Goal: Transaction & Acquisition: Book appointment/travel/reservation

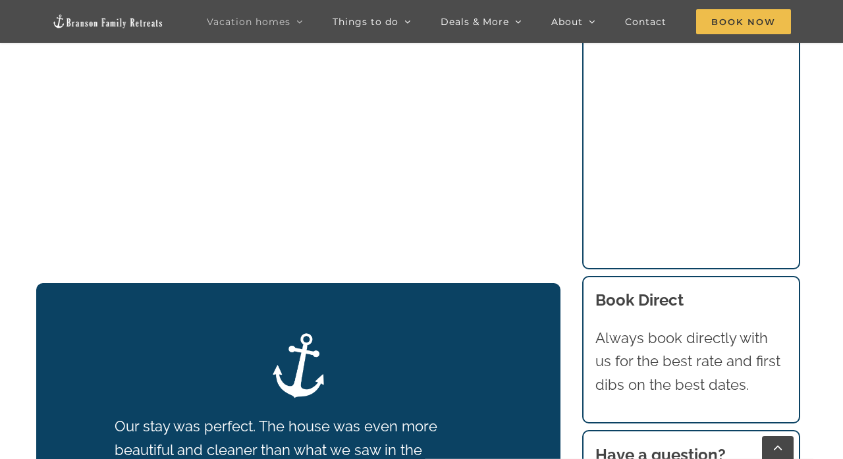
scroll to position [1603, 0]
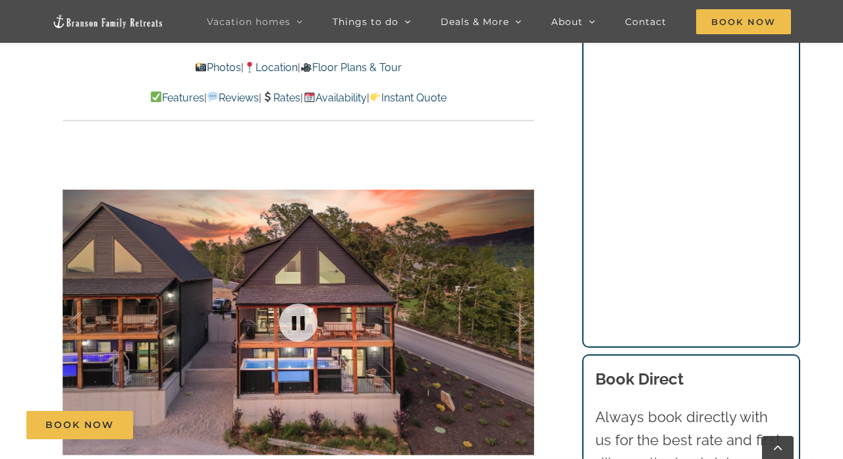
scroll to position [1209, 0]
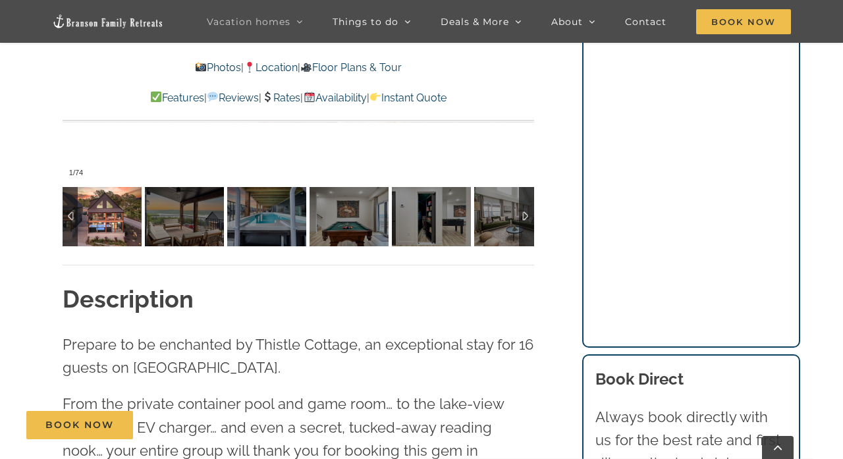
click at [116, 229] on img at bounding box center [102, 216] width 79 height 59
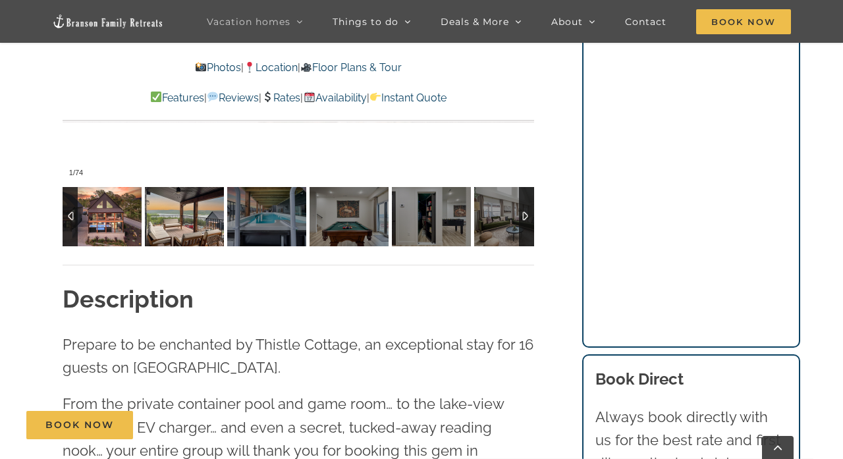
click at [181, 229] on img at bounding box center [184, 216] width 79 height 59
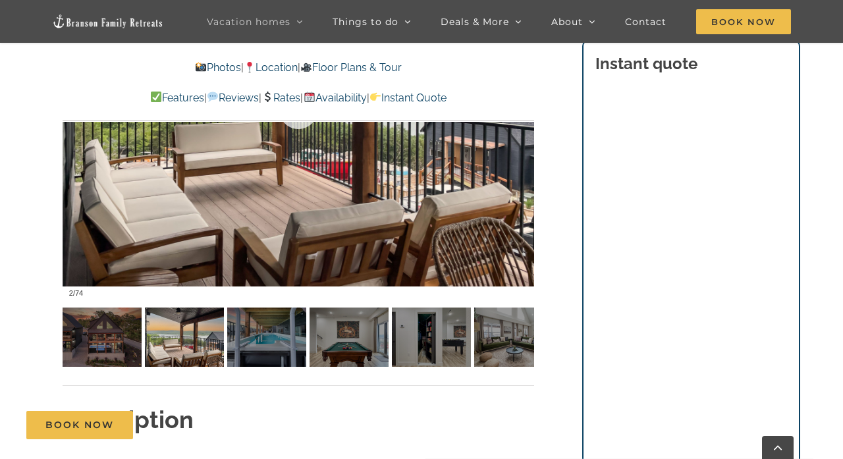
scroll to position [983, 0]
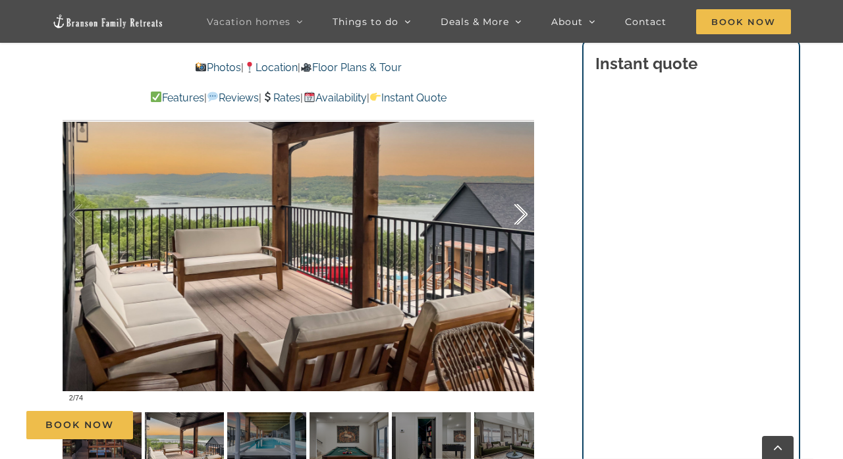
click at [521, 215] on div at bounding box center [507, 215] width 41 height 82
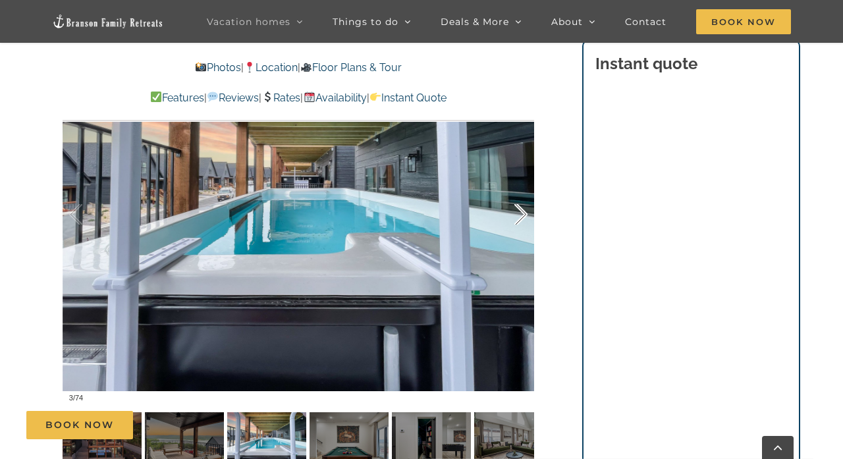
click at [521, 215] on div at bounding box center [507, 215] width 41 height 82
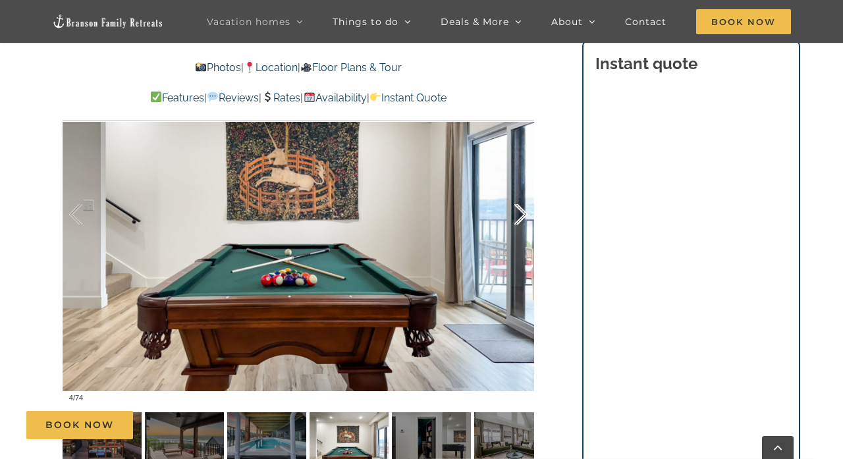
click at [521, 215] on div at bounding box center [507, 215] width 41 height 82
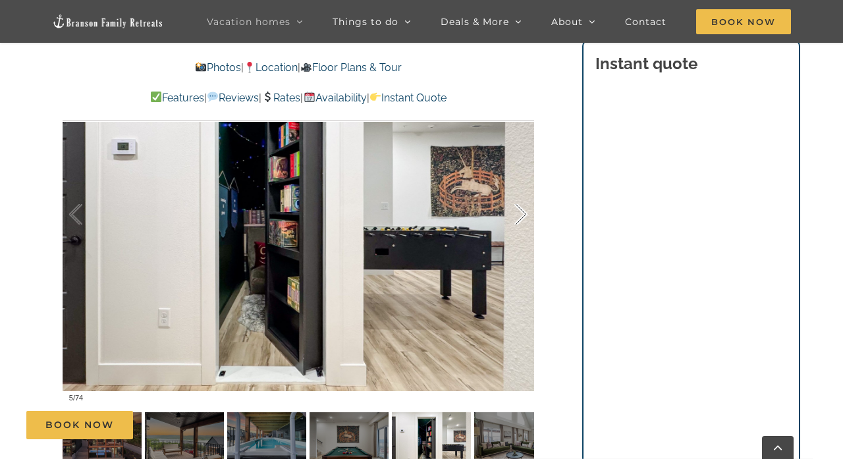
click at [521, 215] on div at bounding box center [507, 215] width 41 height 82
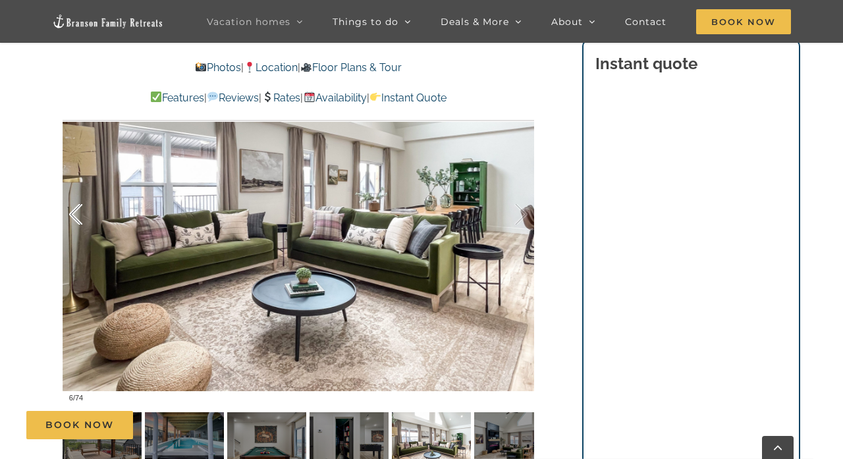
click at [78, 212] on div at bounding box center [89, 215] width 41 height 82
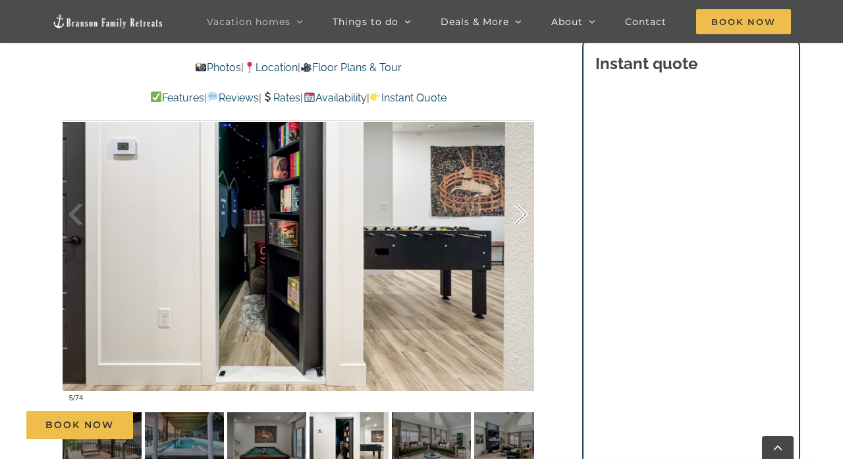
click at [521, 210] on div at bounding box center [507, 215] width 41 height 82
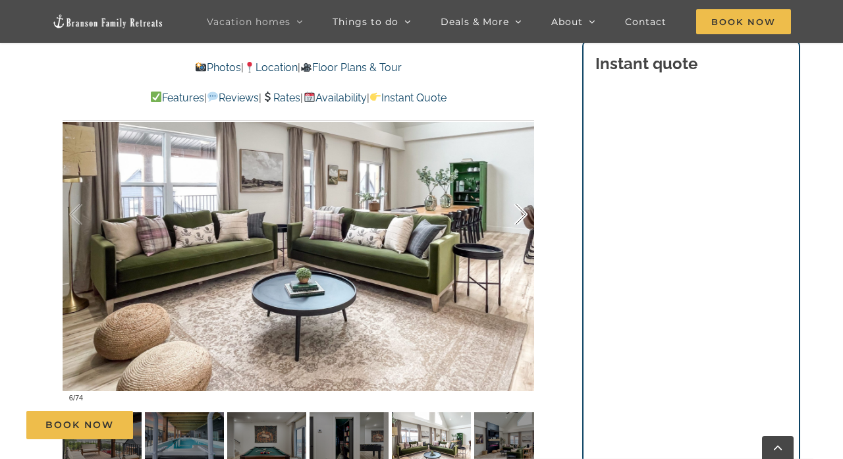
click at [521, 210] on div at bounding box center [507, 215] width 41 height 82
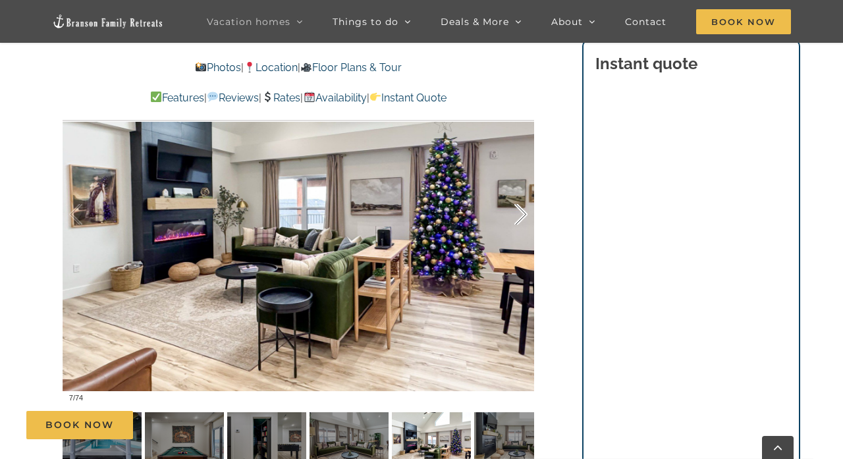
click at [521, 211] on div at bounding box center [507, 215] width 41 height 82
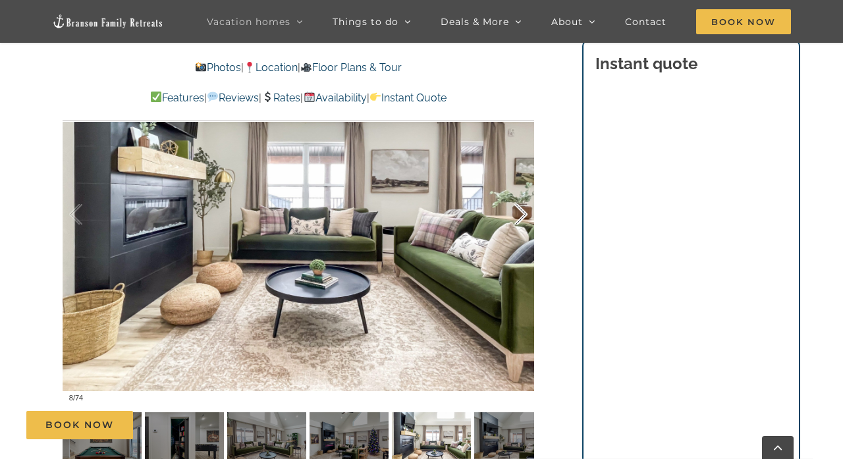
click at [521, 211] on div at bounding box center [507, 215] width 41 height 82
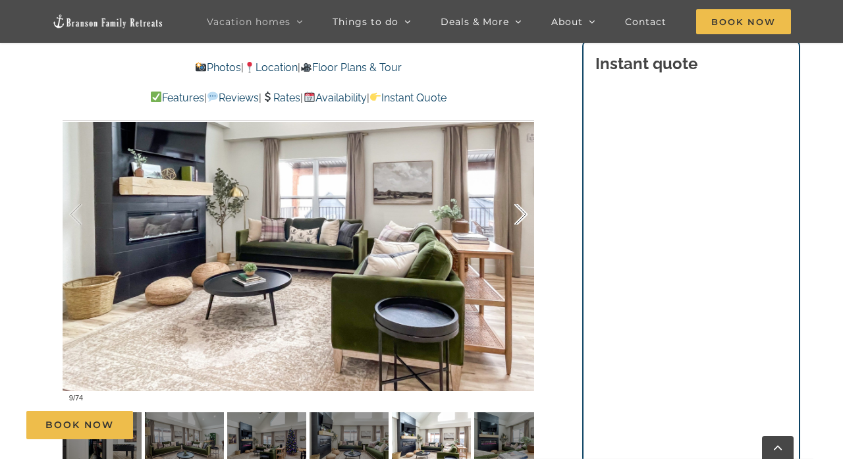
click at [521, 212] on div at bounding box center [507, 215] width 41 height 82
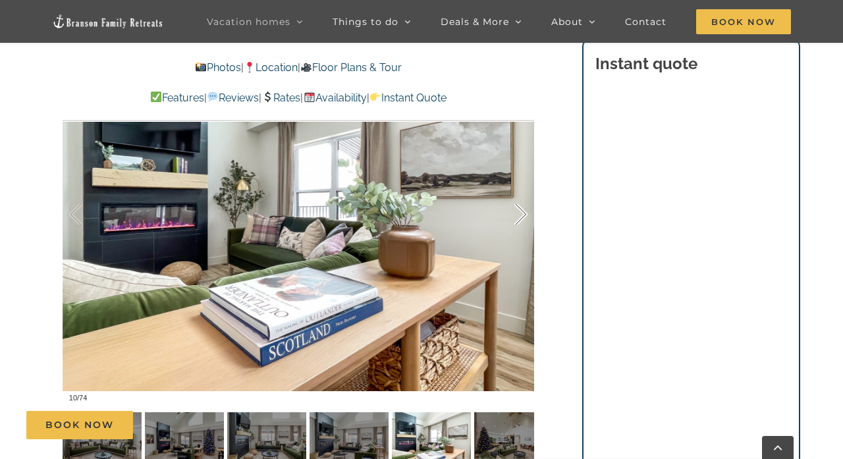
click at [523, 210] on div at bounding box center [507, 215] width 41 height 82
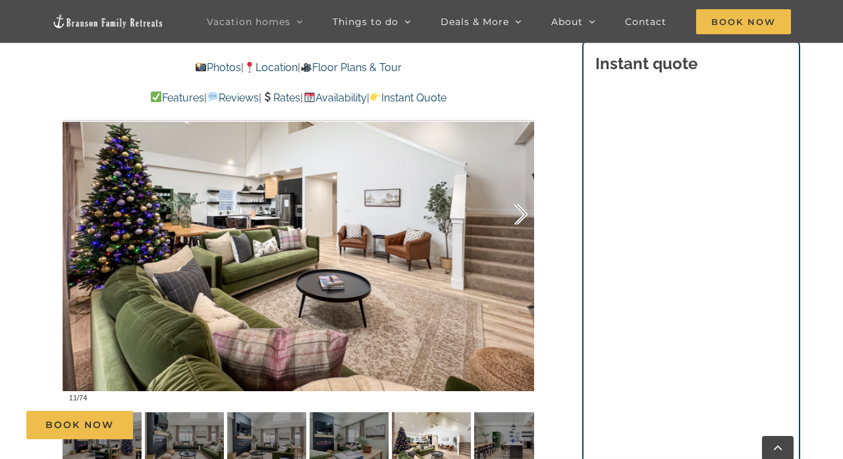
click at [523, 210] on div at bounding box center [507, 215] width 41 height 82
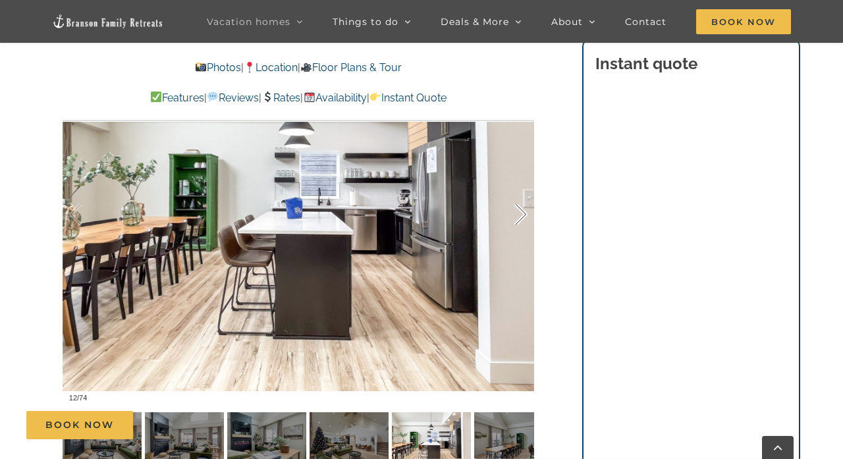
click at [523, 211] on div at bounding box center [507, 215] width 41 height 82
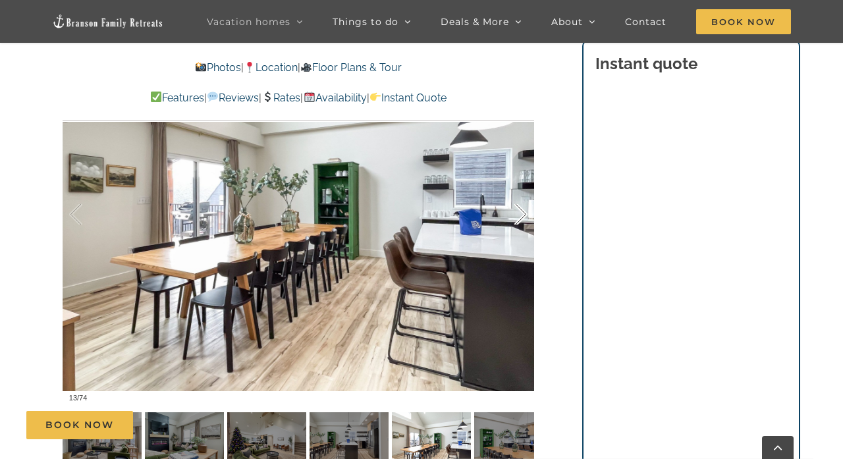
click at [523, 211] on div at bounding box center [507, 215] width 41 height 82
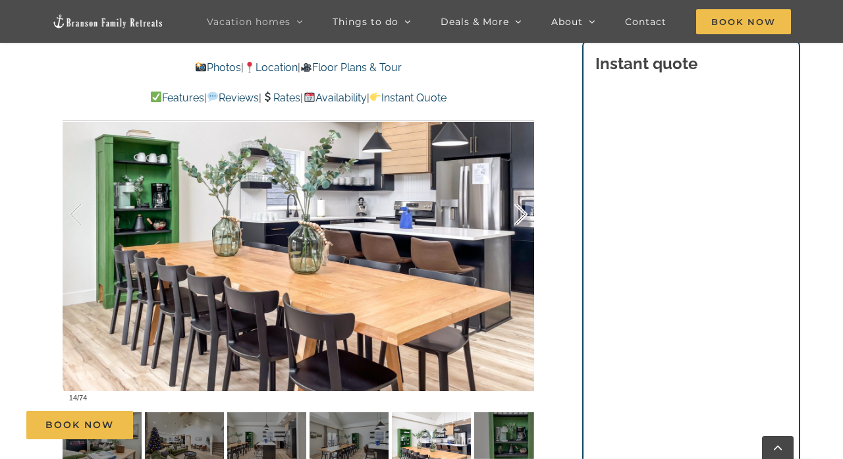
click at [523, 210] on div at bounding box center [507, 215] width 41 height 82
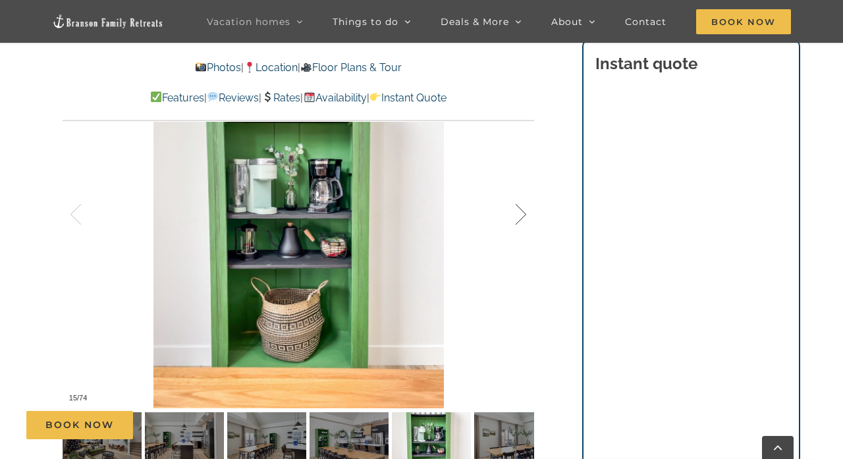
click at [523, 211] on div at bounding box center [507, 215] width 41 height 82
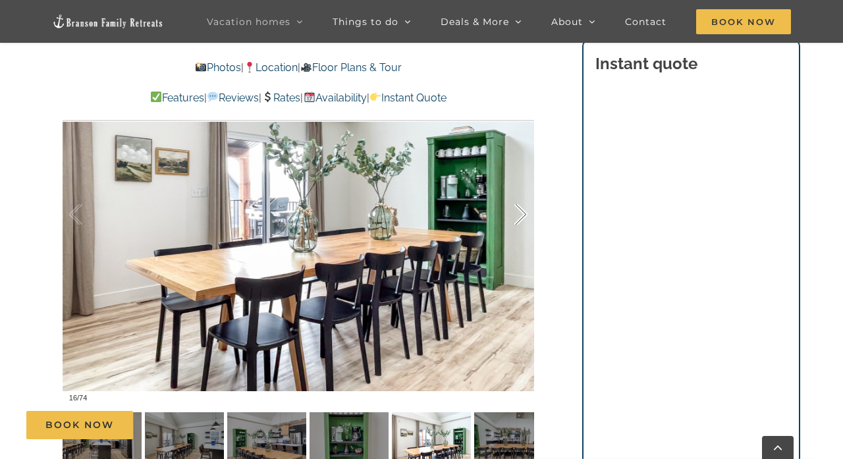
click at [523, 212] on div at bounding box center [507, 215] width 41 height 82
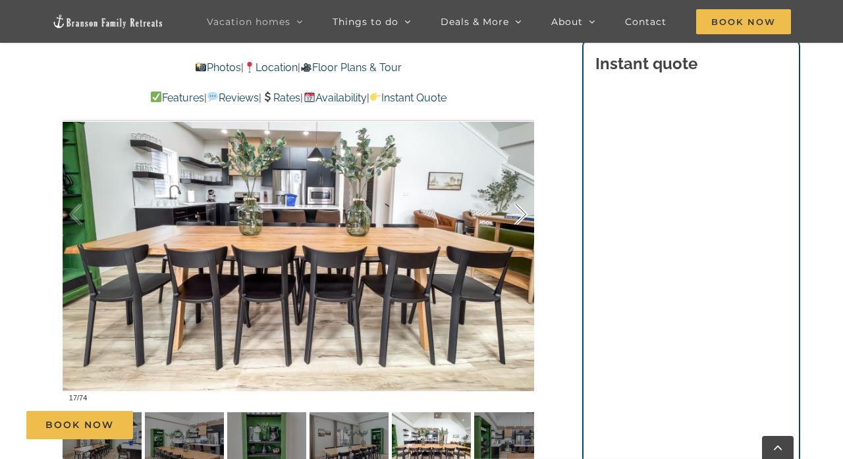
click at [523, 213] on div at bounding box center [507, 215] width 41 height 82
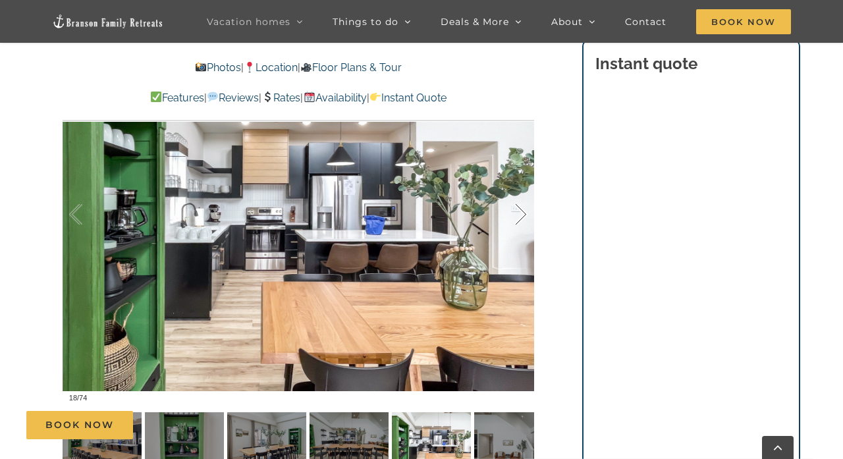
click at [523, 213] on div at bounding box center [507, 215] width 41 height 82
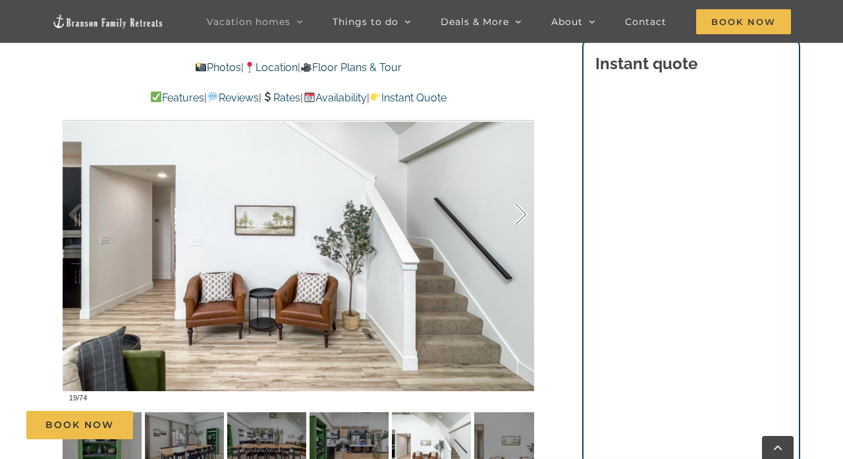
click at [523, 213] on div at bounding box center [507, 215] width 41 height 82
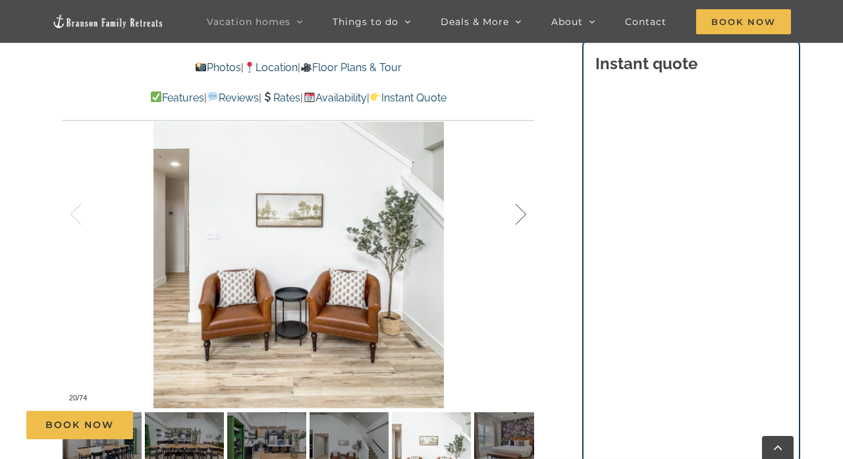
click at [523, 213] on div at bounding box center [507, 215] width 41 height 82
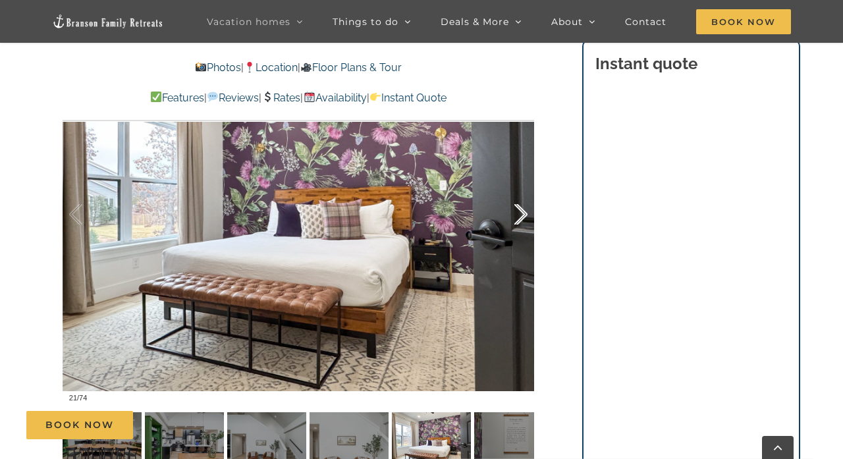
click at [523, 213] on div at bounding box center [507, 215] width 41 height 82
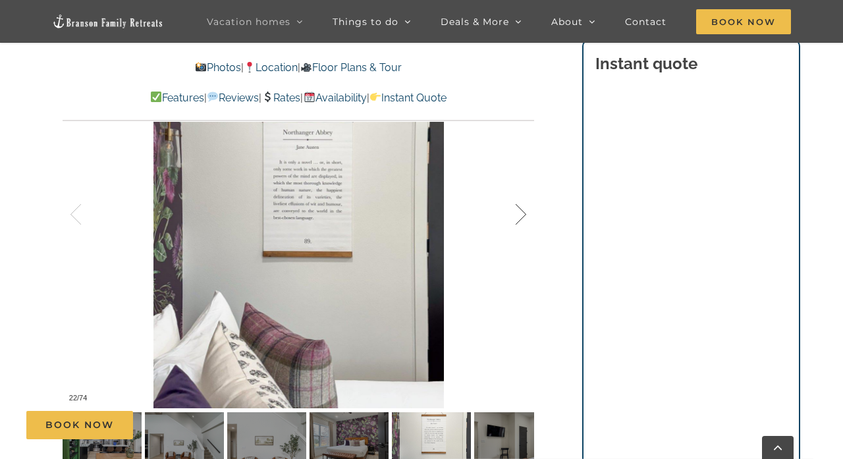
click at [523, 215] on div at bounding box center [507, 215] width 41 height 82
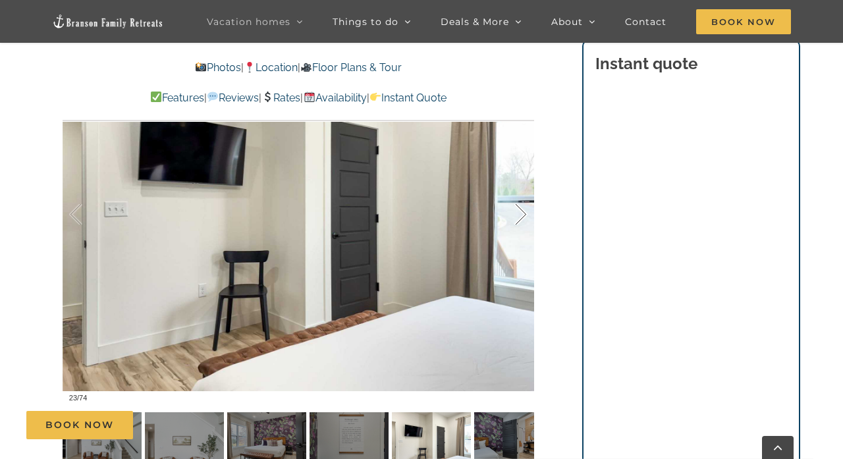
click at [523, 216] on div at bounding box center [507, 215] width 41 height 82
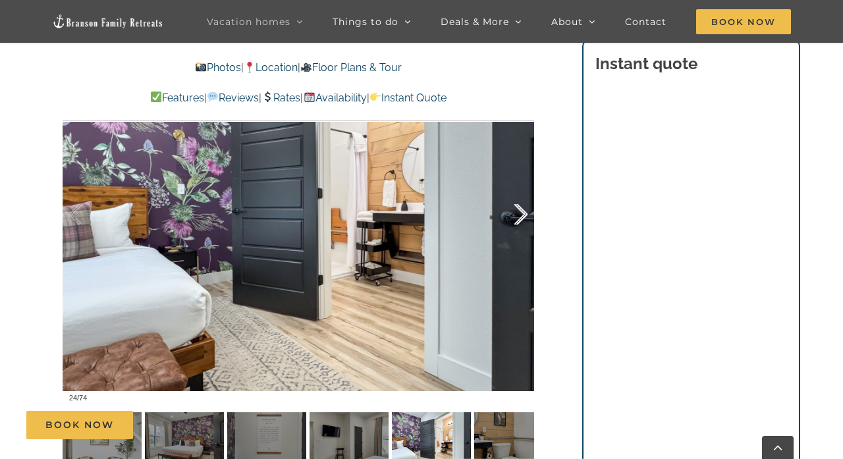
click at [521, 215] on div at bounding box center [507, 215] width 41 height 82
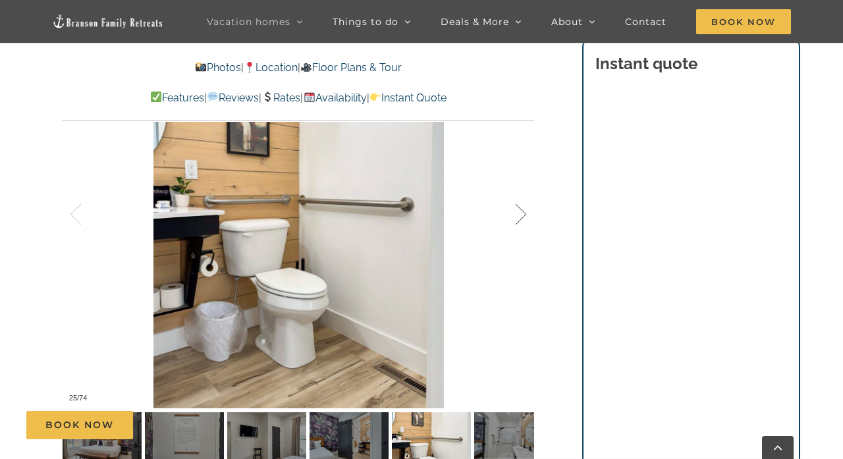
click at [522, 213] on div at bounding box center [507, 215] width 41 height 82
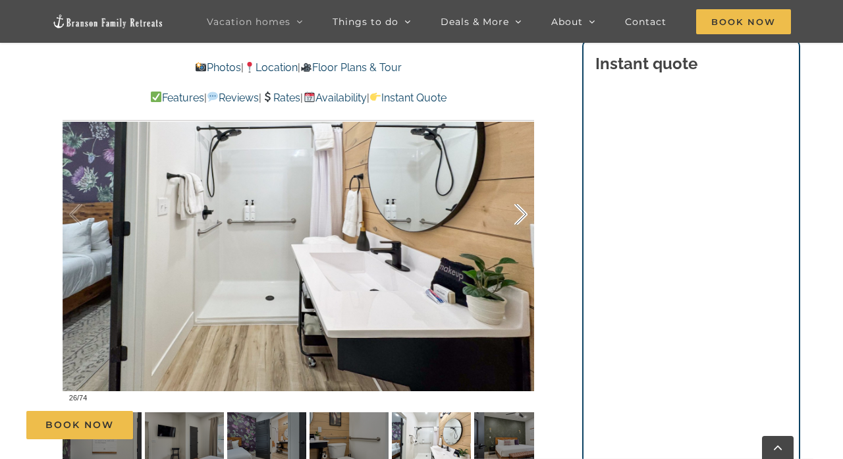
click at [522, 214] on div at bounding box center [507, 215] width 41 height 82
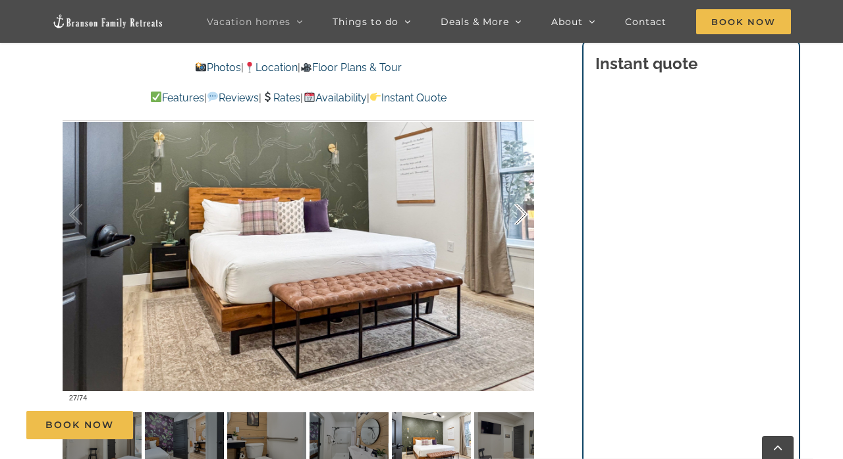
click at [522, 214] on div at bounding box center [507, 215] width 41 height 82
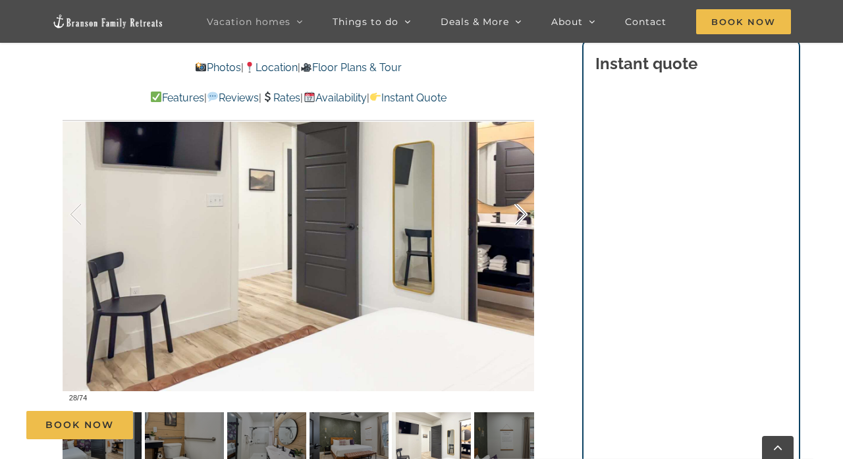
click at [522, 214] on div at bounding box center [507, 215] width 41 height 82
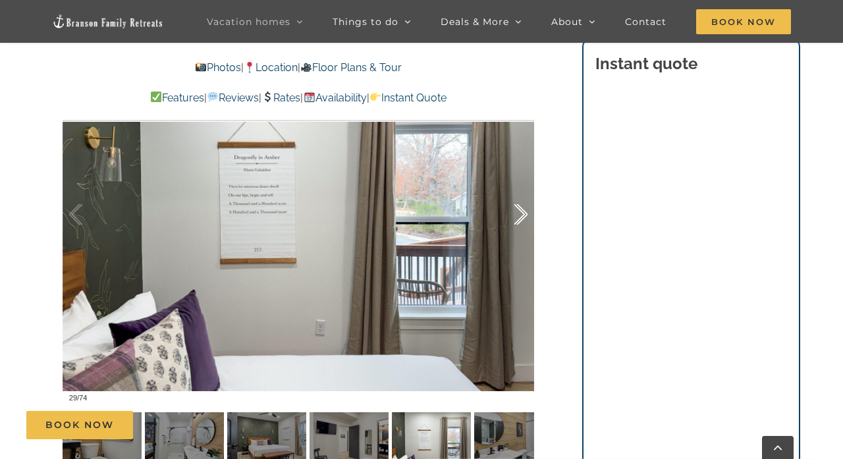
click at [522, 215] on div at bounding box center [507, 215] width 41 height 82
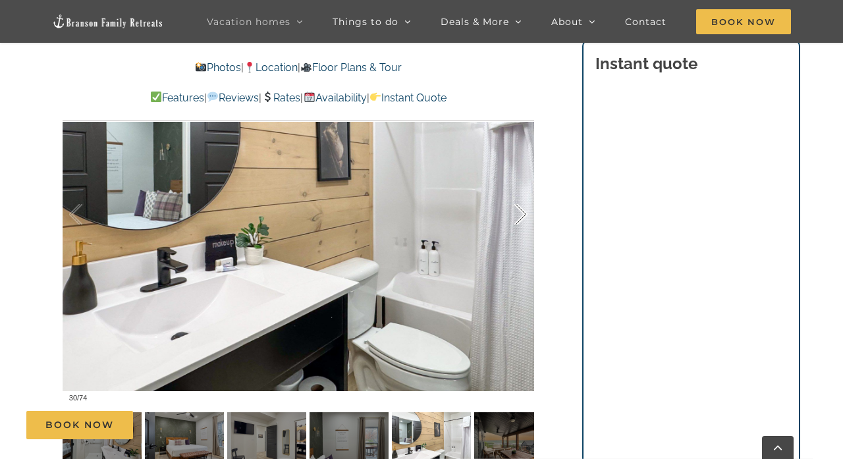
click at [522, 215] on div at bounding box center [507, 215] width 41 height 82
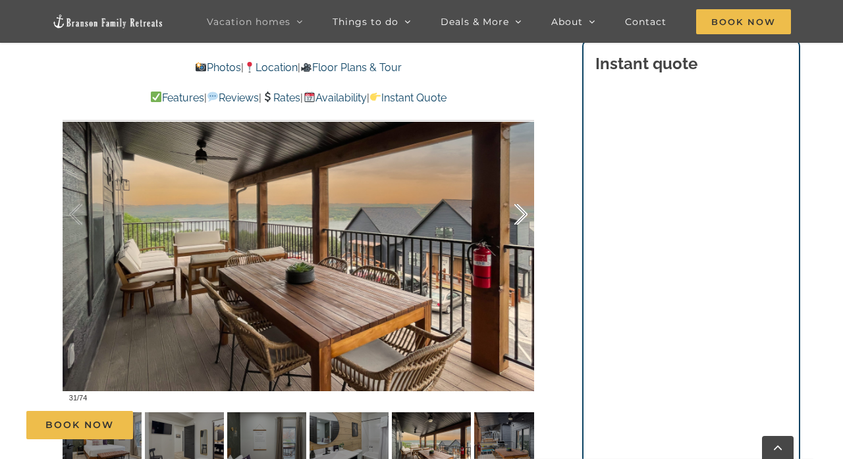
click at [522, 215] on div at bounding box center [507, 215] width 41 height 82
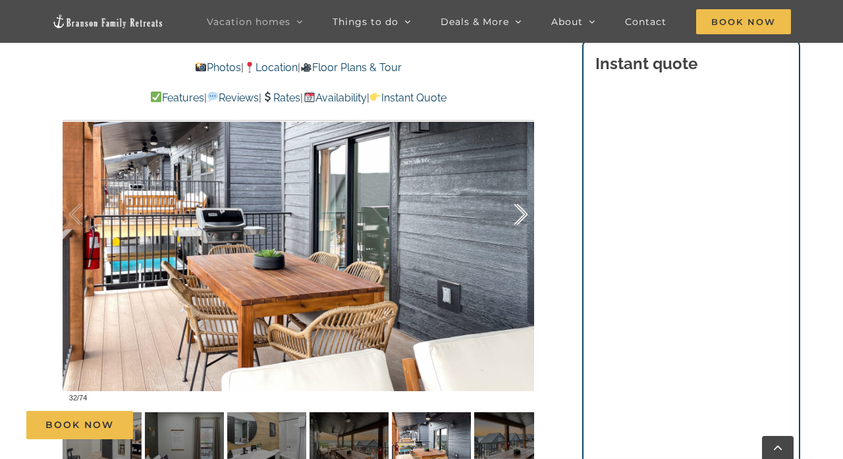
click at [522, 215] on div at bounding box center [507, 215] width 41 height 82
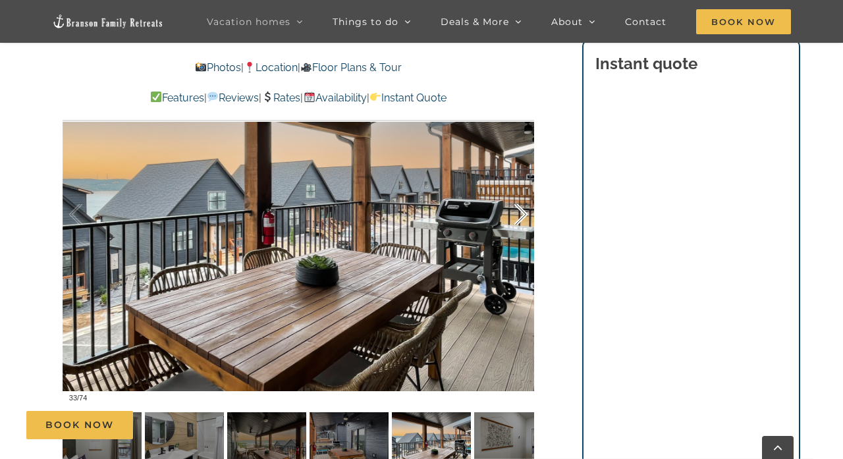
click at [522, 215] on div at bounding box center [507, 215] width 41 height 82
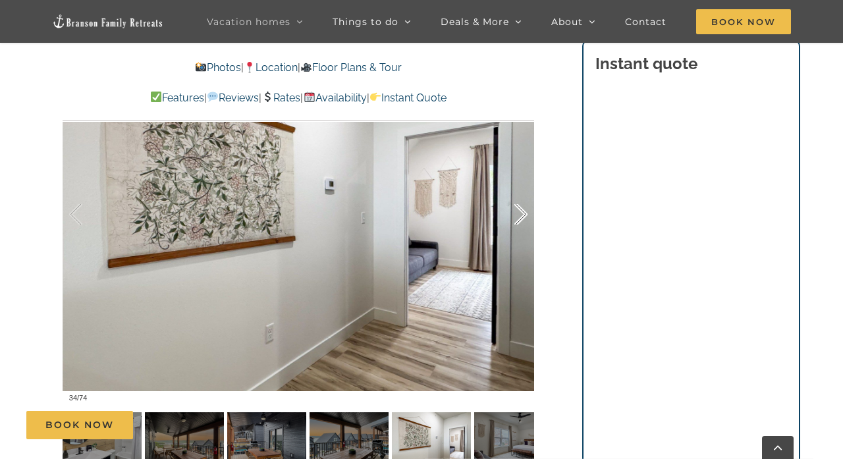
click at [522, 215] on div at bounding box center [507, 215] width 41 height 82
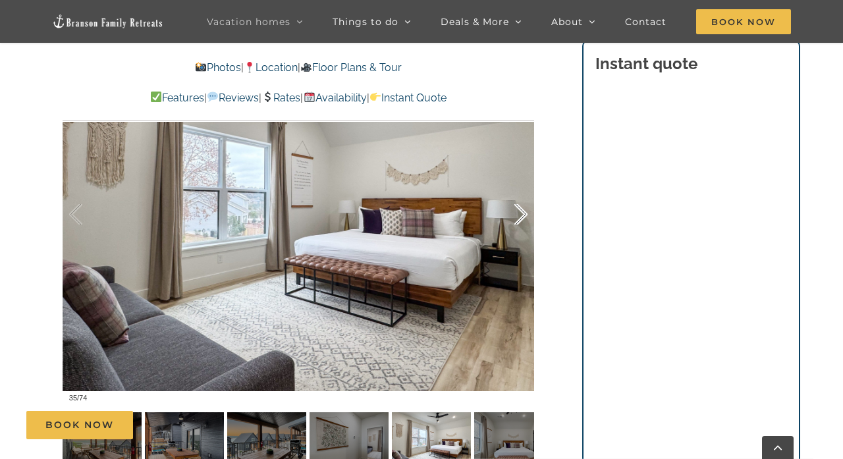
click at [522, 216] on div at bounding box center [507, 215] width 41 height 82
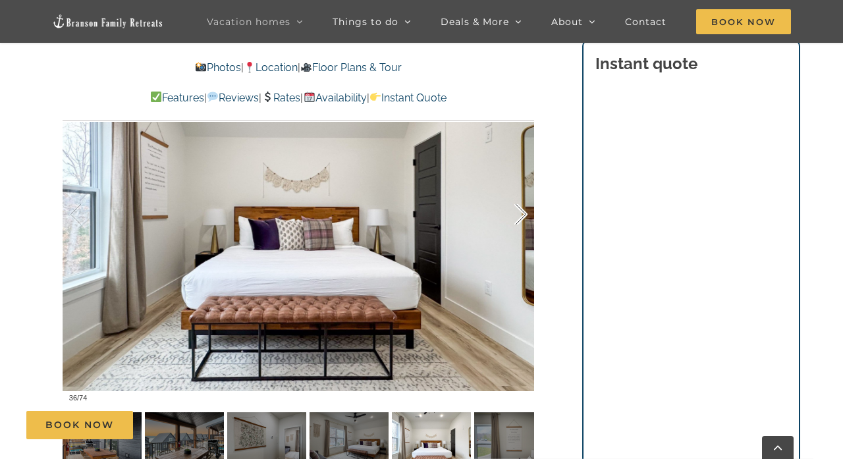
click at [522, 216] on div at bounding box center [507, 215] width 41 height 82
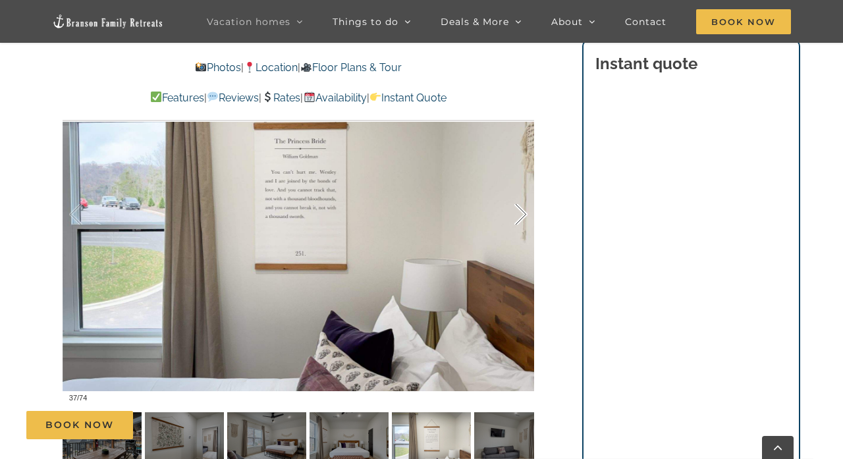
click at [522, 217] on div at bounding box center [507, 215] width 41 height 82
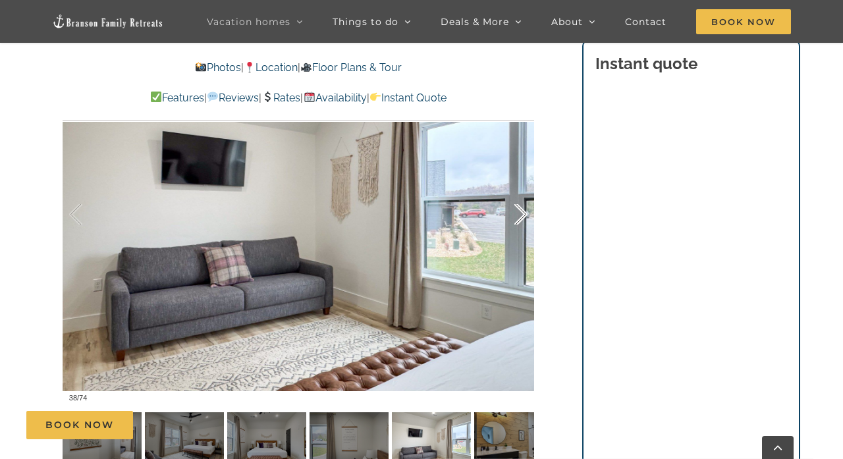
click at [522, 217] on div at bounding box center [507, 215] width 41 height 82
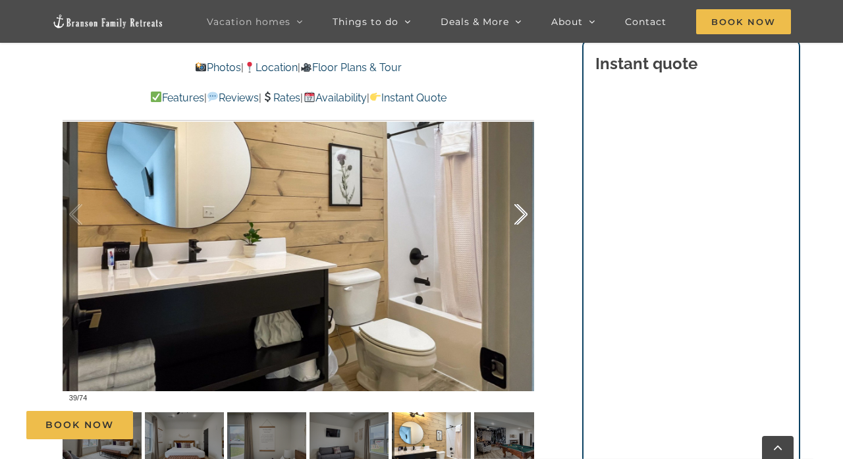
click at [522, 217] on div at bounding box center [507, 215] width 41 height 82
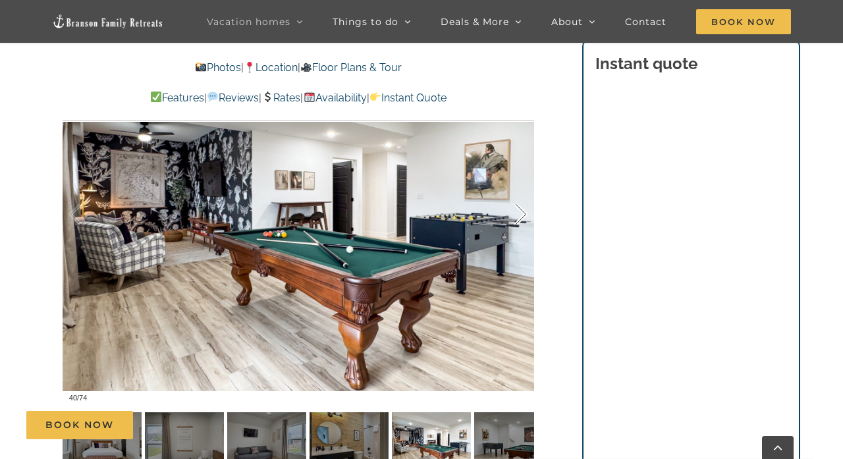
click at [522, 217] on div at bounding box center [507, 215] width 41 height 82
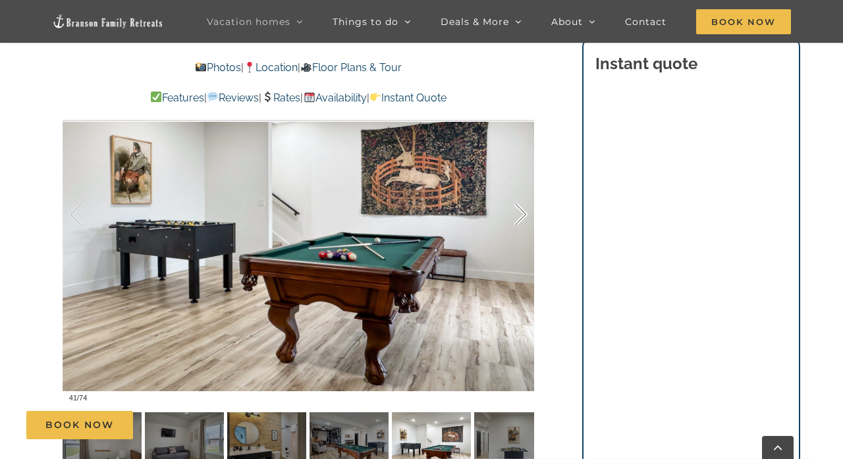
click at [522, 218] on div at bounding box center [507, 215] width 41 height 82
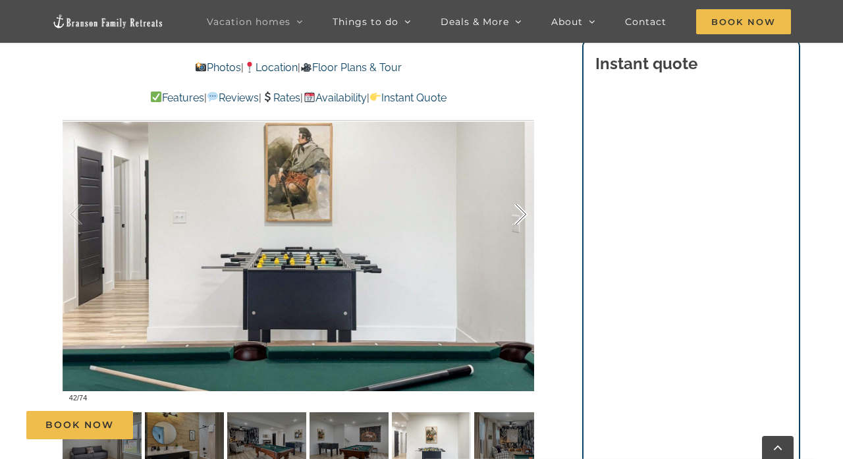
click at [522, 217] on div at bounding box center [507, 215] width 41 height 82
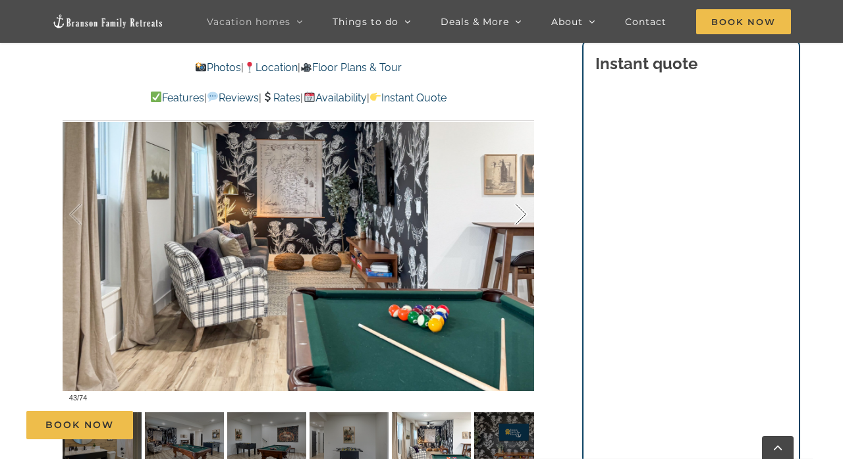
click at [522, 217] on div at bounding box center [507, 215] width 41 height 82
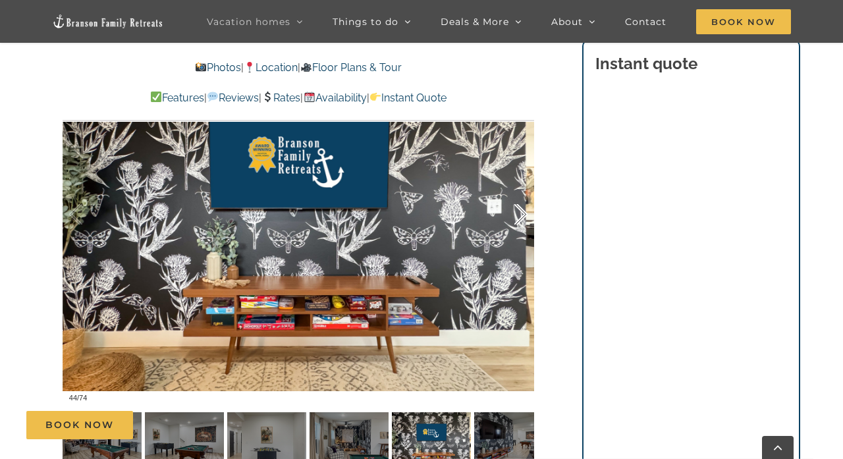
click at [522, 217] on div at bounding box center [507, 215] width 41 height 82
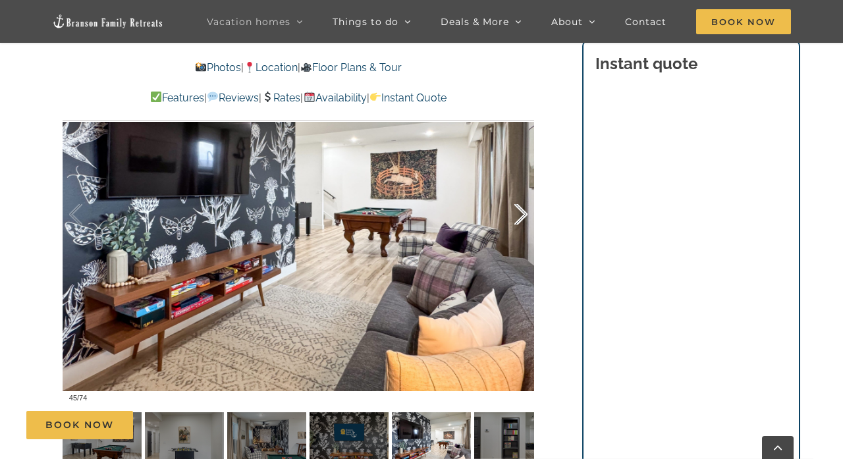
click at [522, 218] on div at bounding box center [507, 215] width 41 height 82
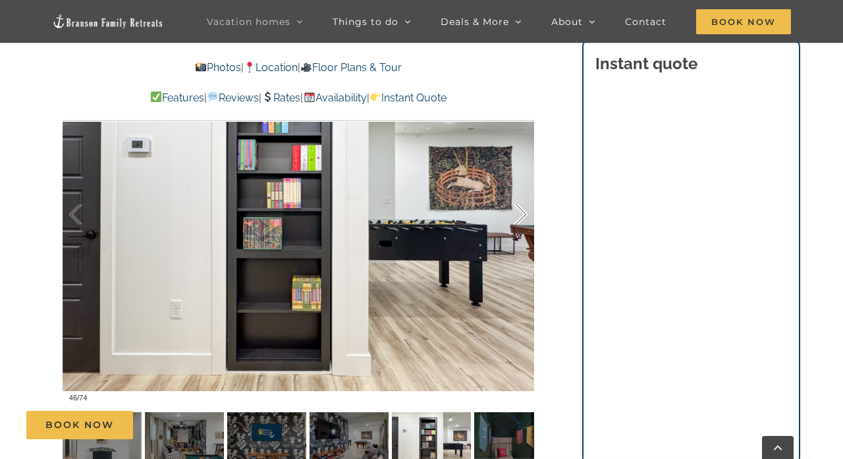
click at [522, 218] on div at bounding box center [507, 215] width 41 height 82
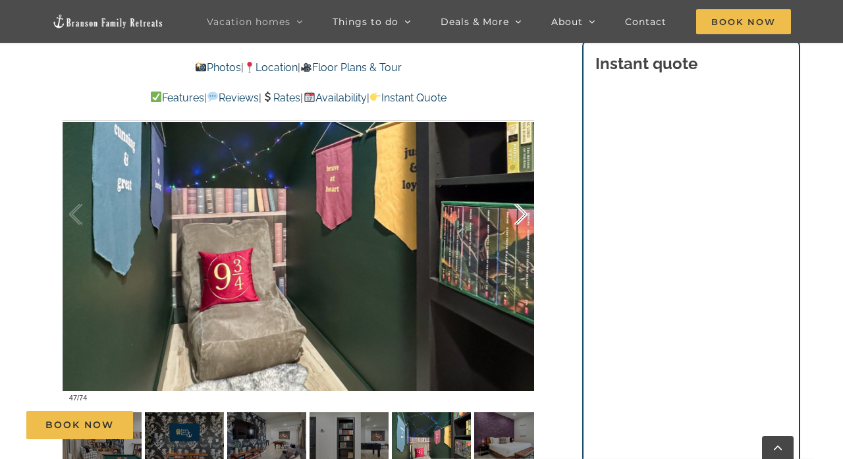
click at [522, 218] on div at bounding box center [507, 215] width 41 height 82
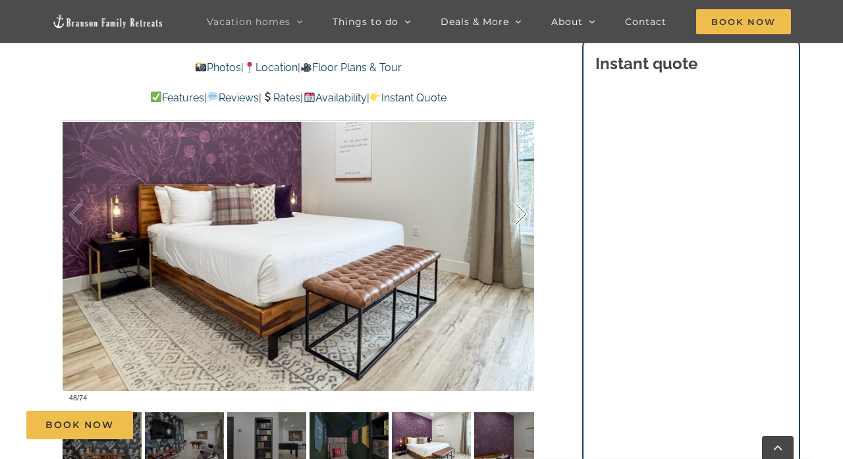
click at [522, 218] on div at bounding box center [507, 215] width 41 height 82
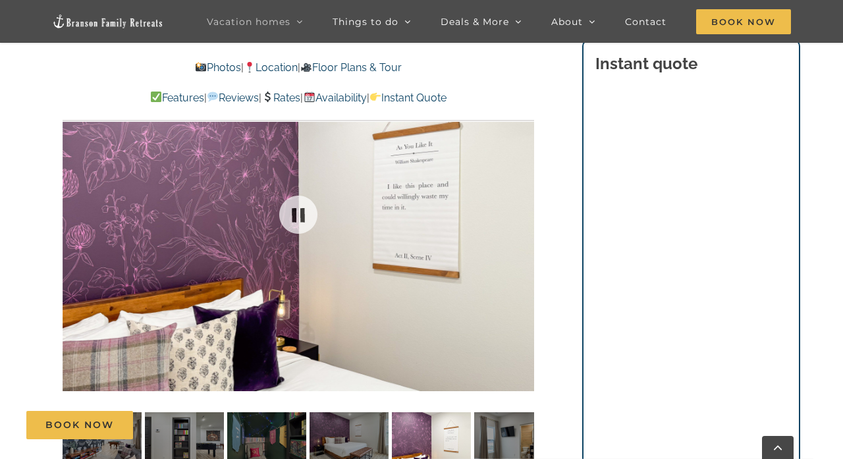
click at [522, 218] on div at bounding box center [299, 213] width 472 height 387
click at [522, 216] on div at bounding box center [507, 215] width 41 height 82
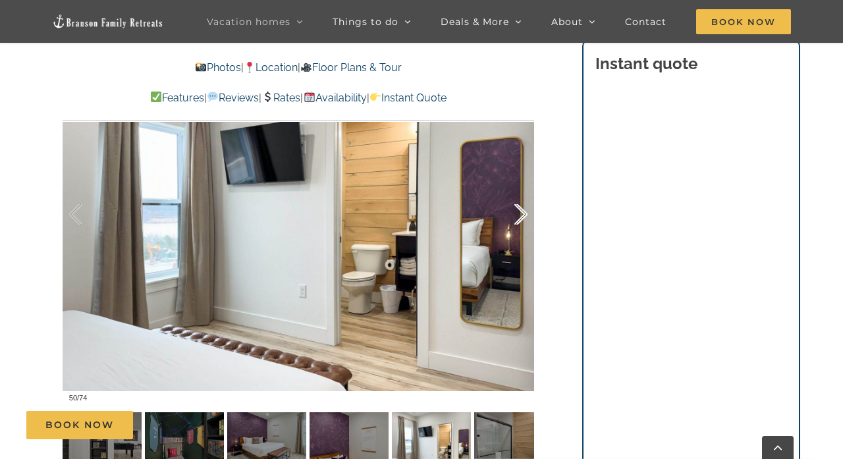
click at [522, 216] on div at bounding box center [507, 215] width 41 height 82
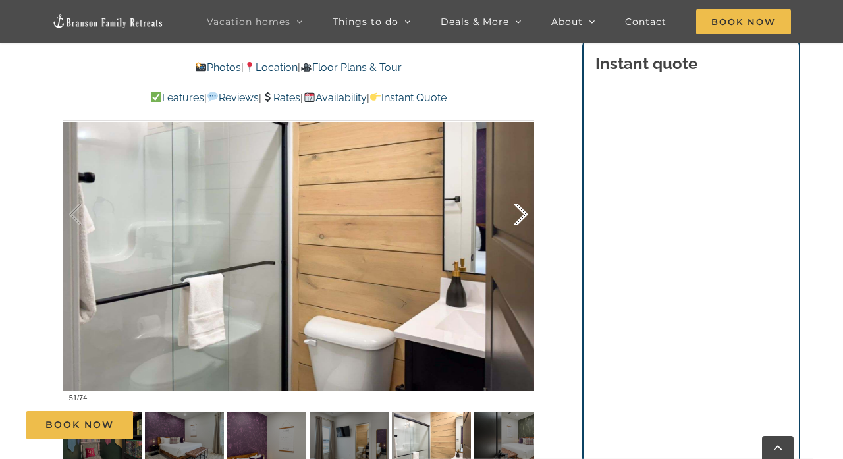
click at [522, 216] on div at bounding box center [507, 215] width 41 height 82
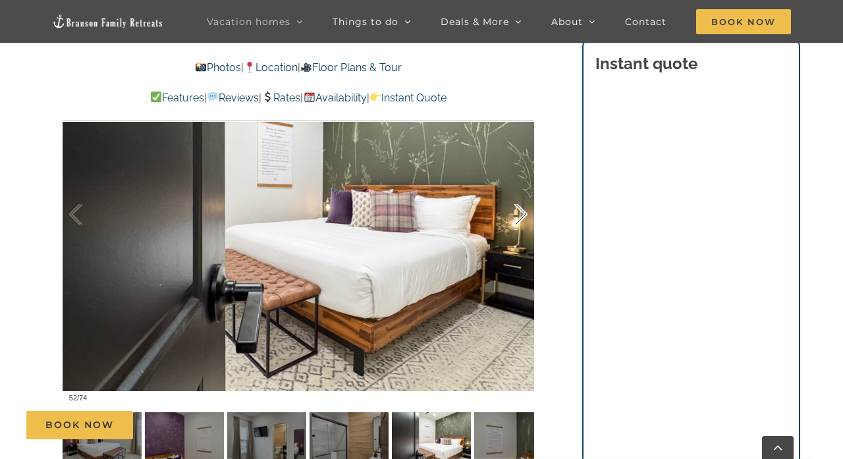
click at [522, 216] on div at bounding box center [507, 215] width 41 height 82
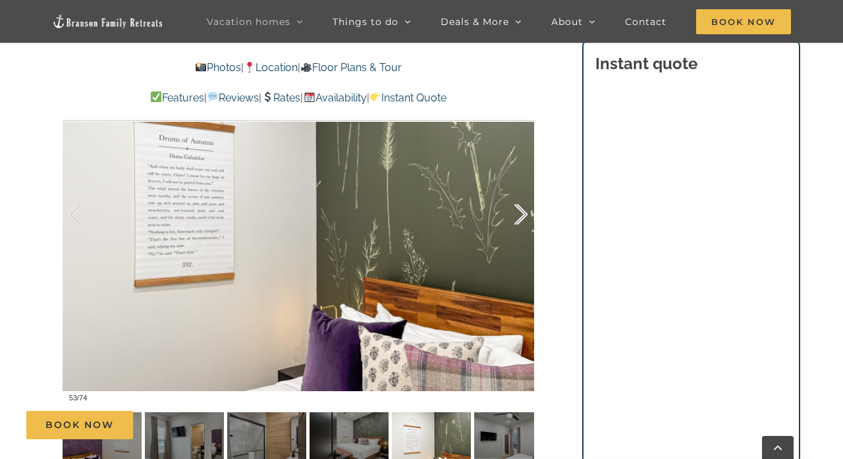
click at [522, 218] on div at bounding box center [507, 215] width 41 height 82
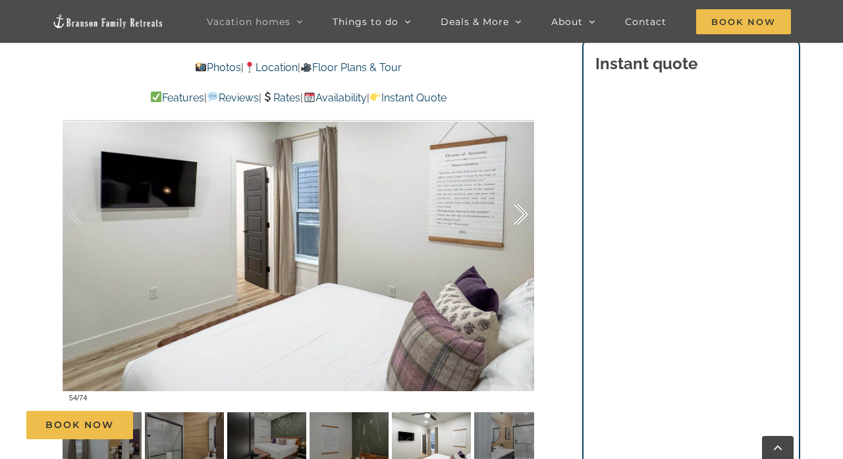
click at [522, 219] on div at bounding box center [507, 215] width 41 height 82
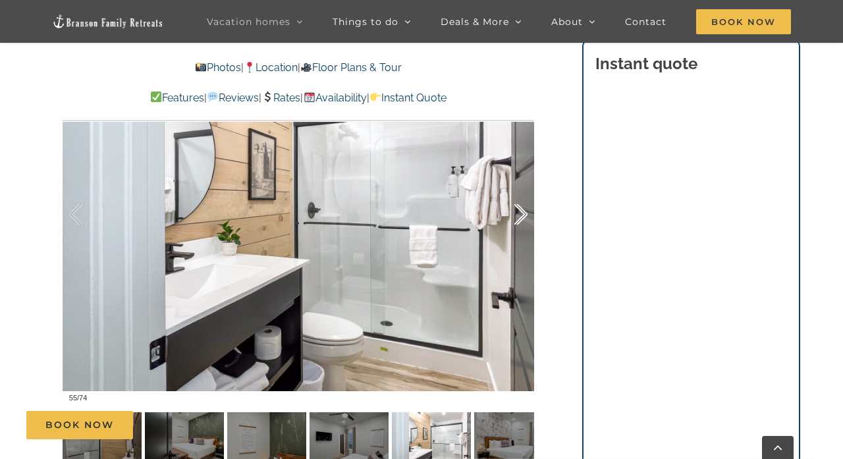
click at [522, 219] on div at bounding box center [507, 215] width 41 height 82
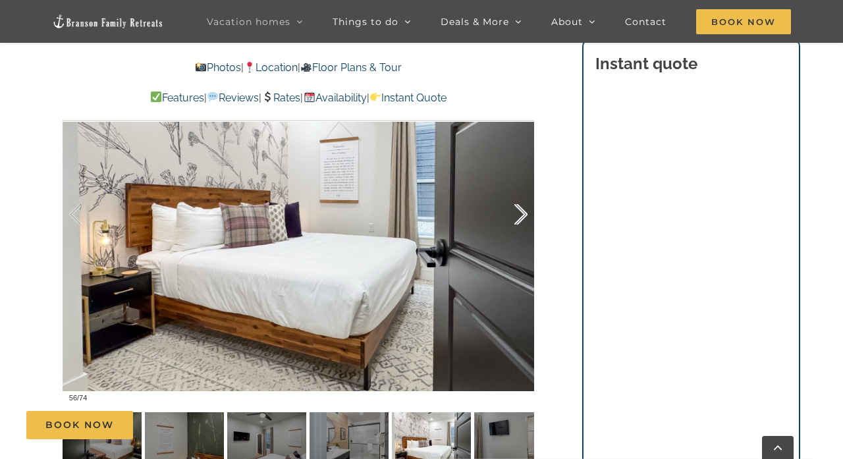
click at [523, 215] on div at bounding box center [507, 215] width 41 height 82
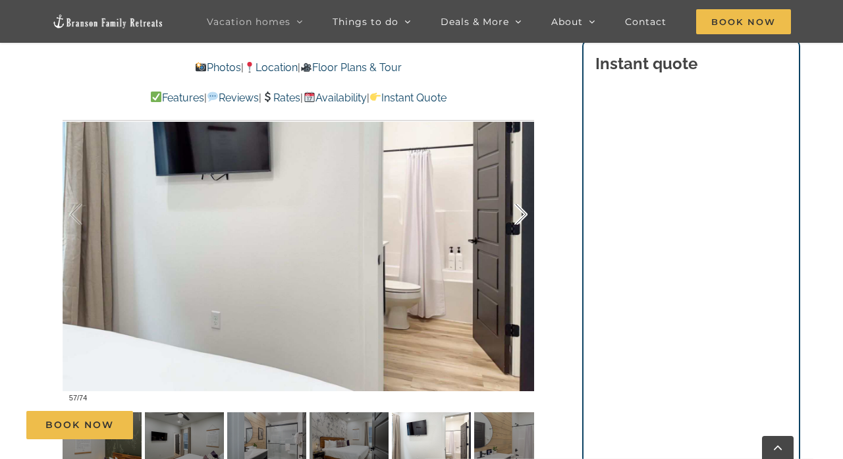
click at [523, 216] on div at bounding box center [507, 215] width 41 height 82
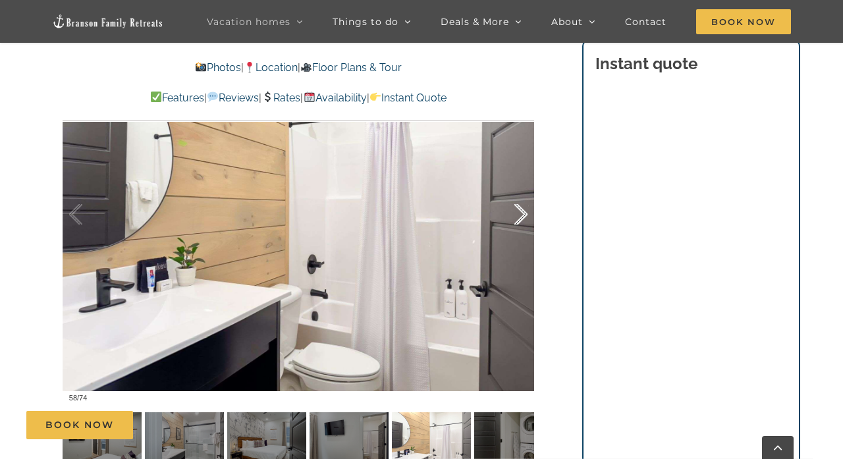
click at [523, 212] on div at bounding box center [507, 215] width 41 height 82
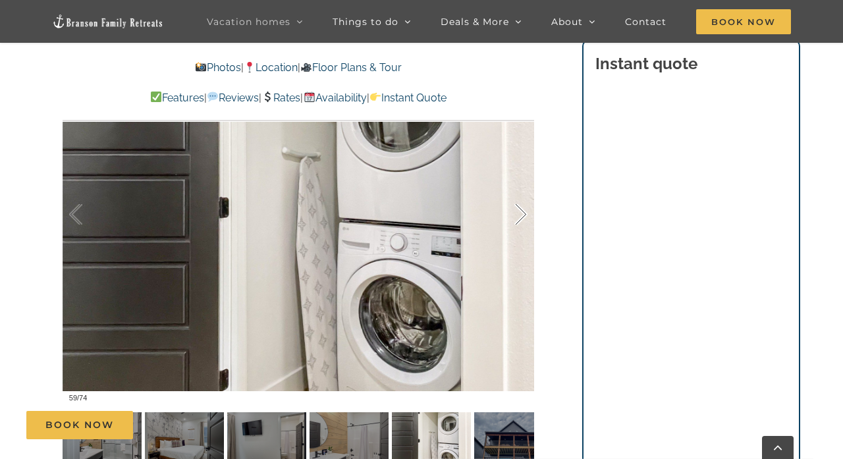
click at [523, 212] on div at bounding box center [507, 215] width 41 height 82
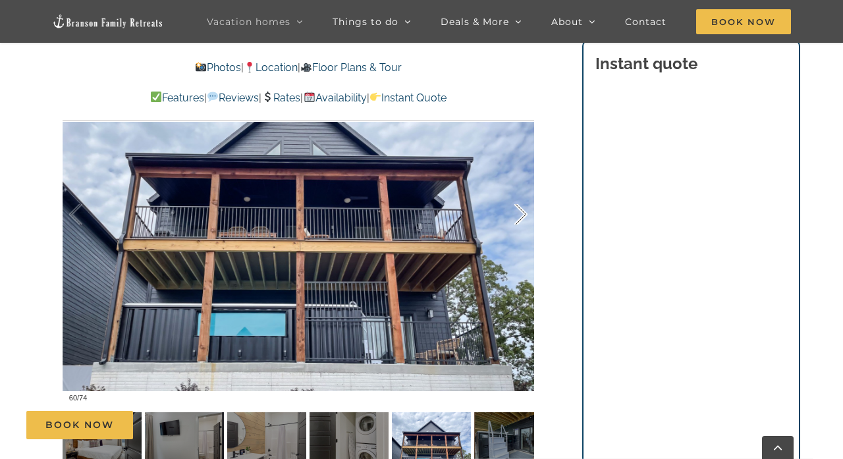
click at [523, 212] on div at bounding box center [507, 215] width 41 height 82
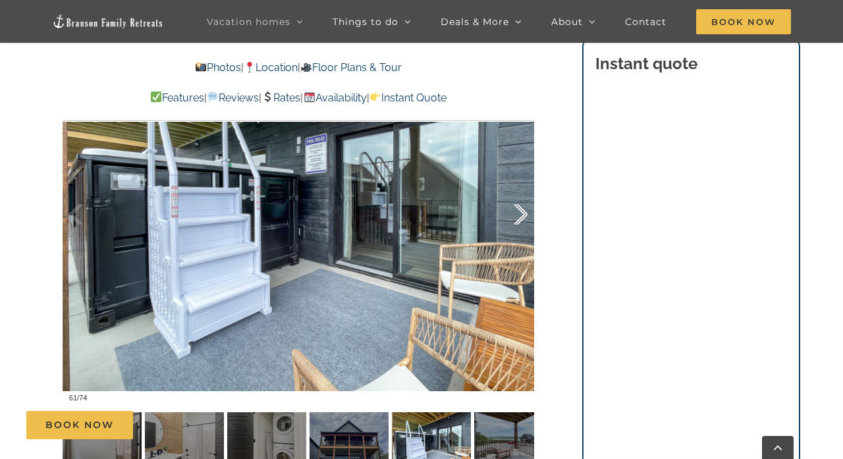
click at [523, 212] on div at bounding box center [507, 215] width 41 height 82
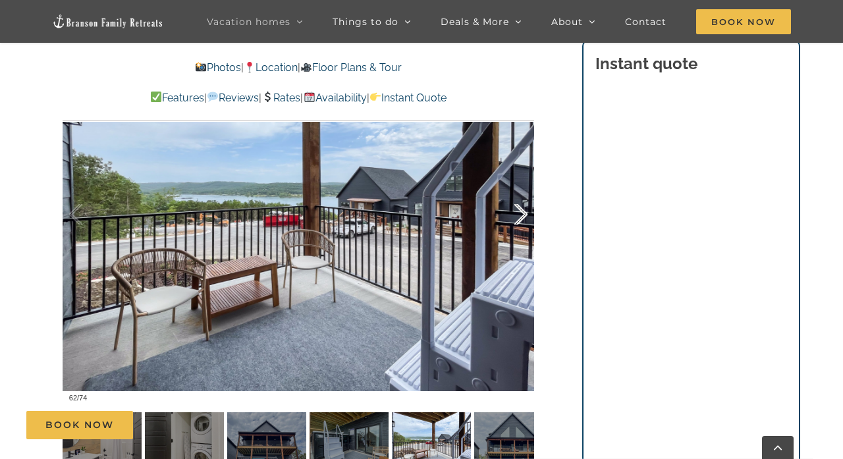
click at [523, 212] on div at bounding box center [507, 215] width 41 height 82
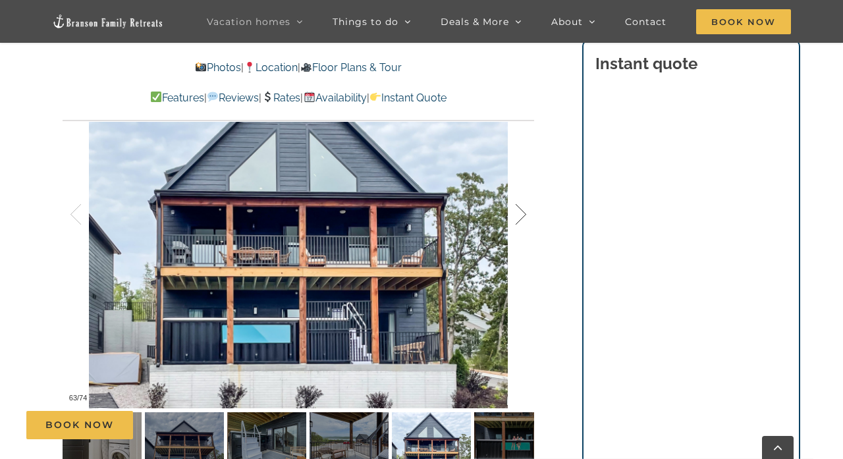
click at [523, 212] on div at bounding box center [507, 215] width 41 height 82
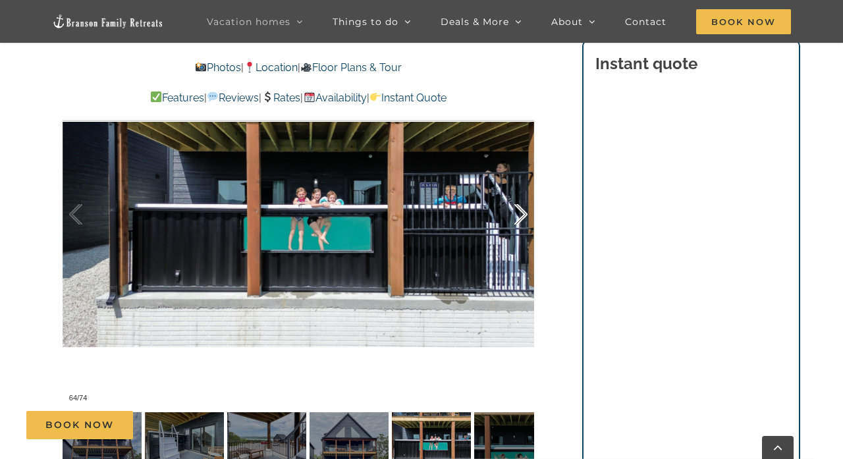
click at [523, 212] on div at bounding box center [507, 215] width 41 height 82
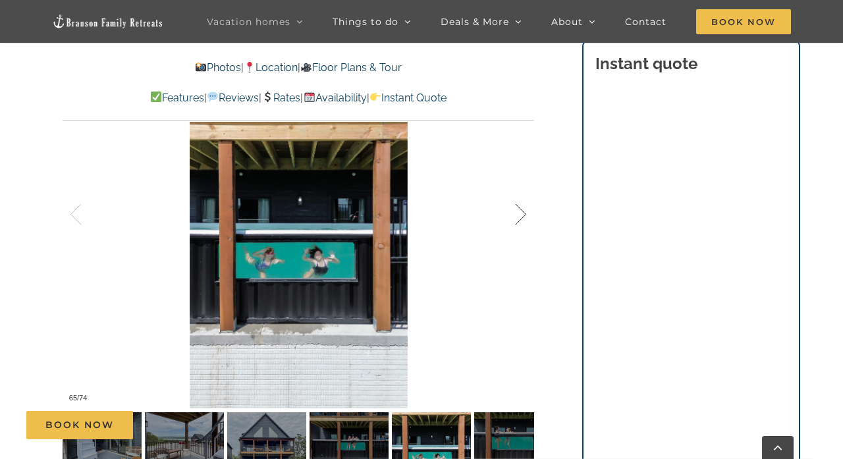
click at [523, 212] on div at bounding box center [507, 215] width 41 height 82
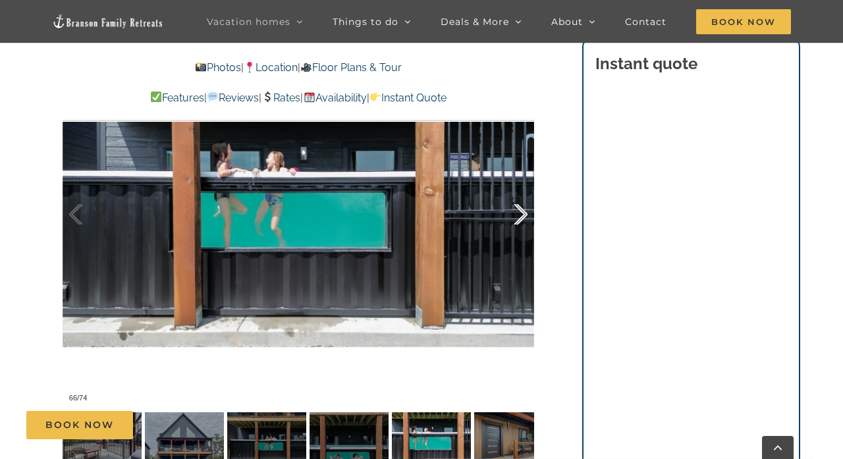
click at [523, 212] on div at bounding box center [507, 215] width 41 height 82
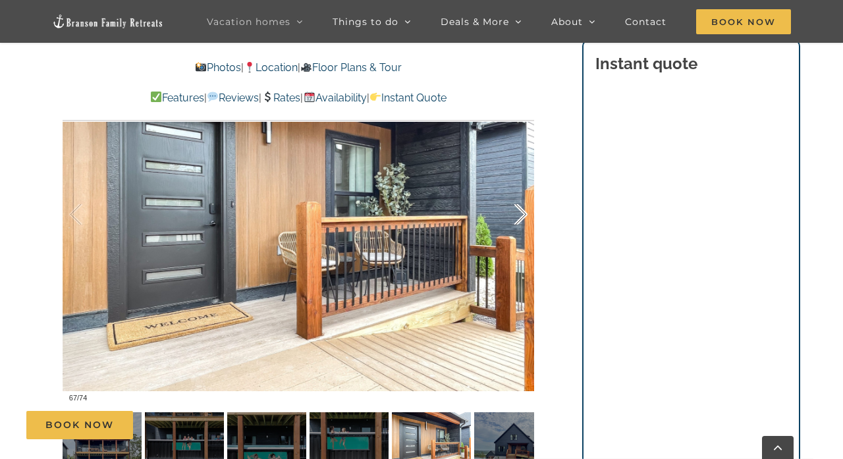
click at [523, 212] on div at bounding box center [507, 215] width 41 height 82
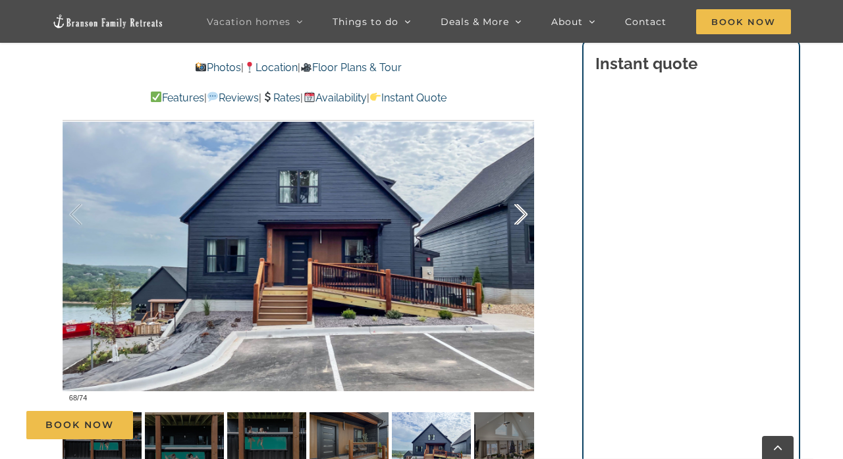
click at [523, 212] on div at bounding box center [507, 215] width 41 height 82
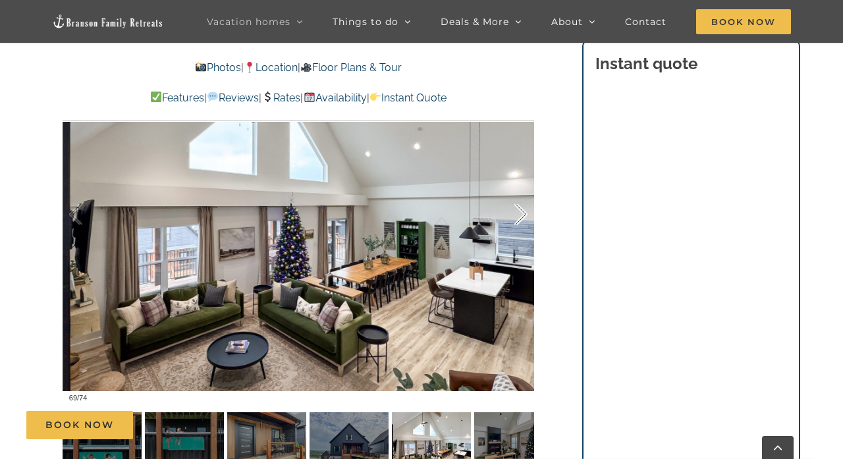
click at [523, 212] on div at bounding box center [507, 215] width 41 height 82
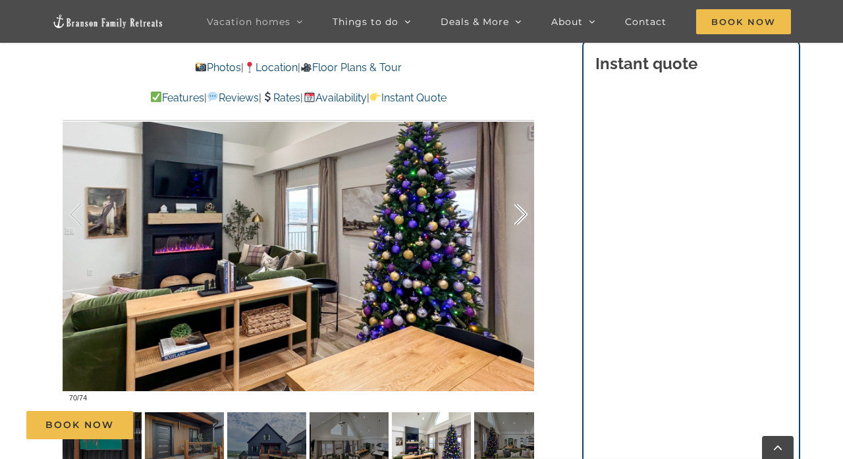
click at [523, 212] on div at bounding box center [507, 215] width 41 height 82
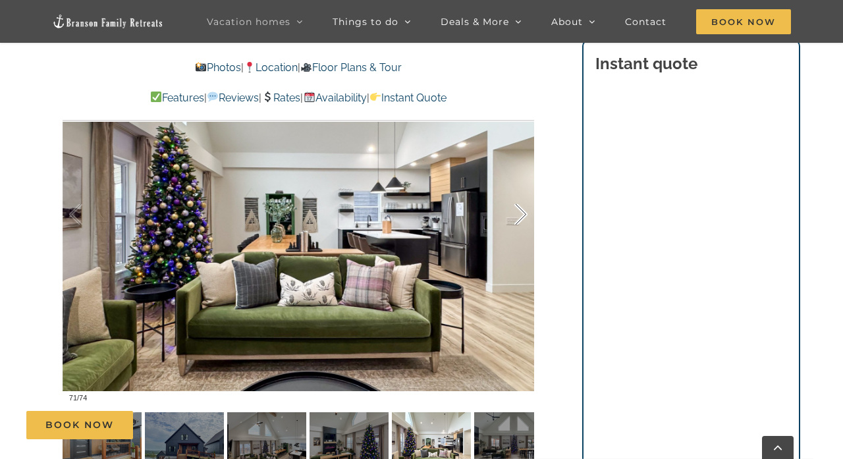
click at [523, 212] on div at bounding box center [507, 215] width 41 height 82
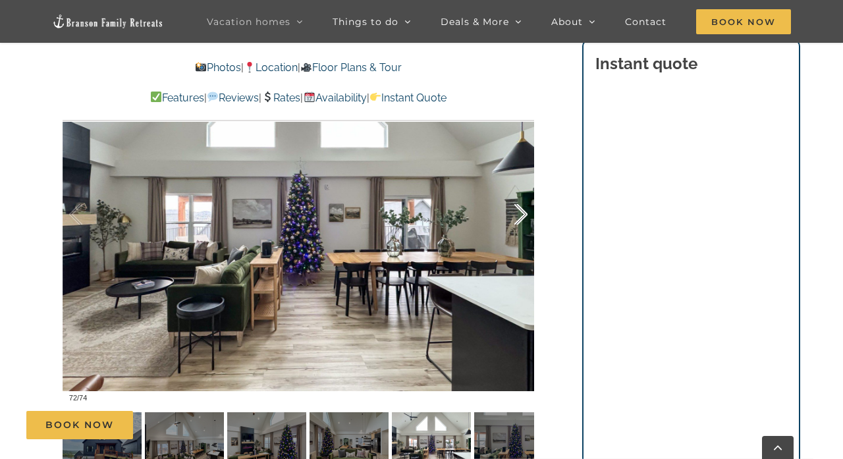
click at [523, 212] on div at bounding box center [507, 215] width 41 height 82
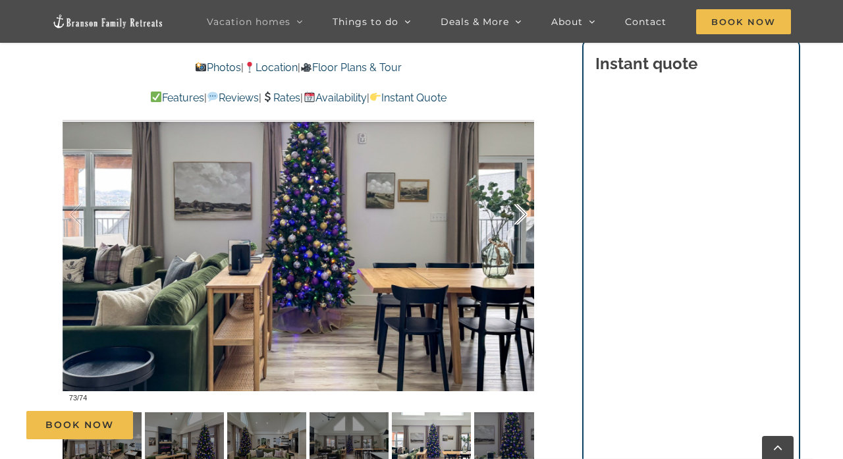
click at [523, 212] on div at bounding box center [507, 215] width 41 height 82
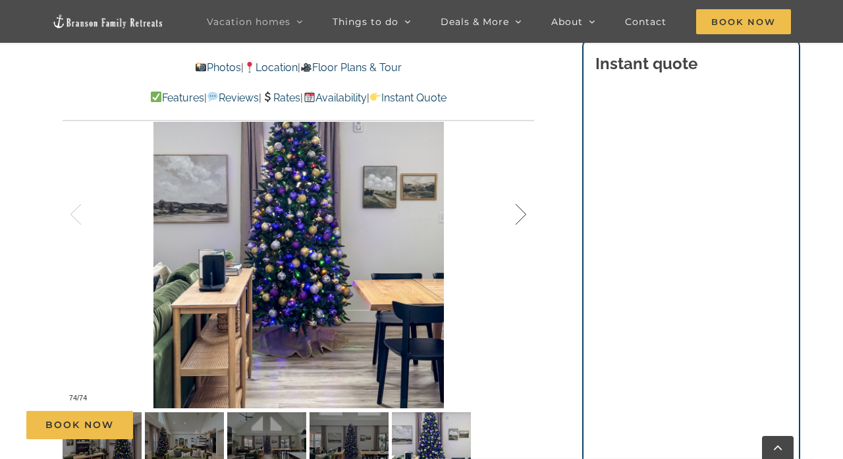
click at [523, 212] on div at bounding box center [507, 215] width 41 height 82
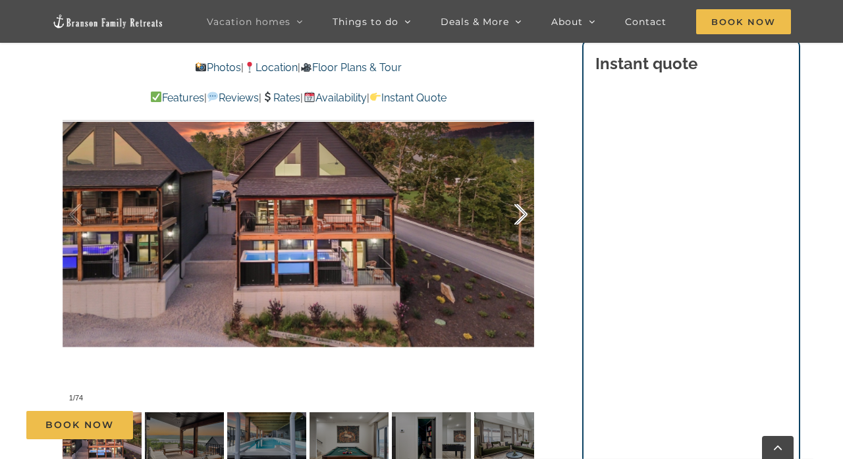
click at [523, 212] on div at bounding box center [507, 215] width 41 height 82
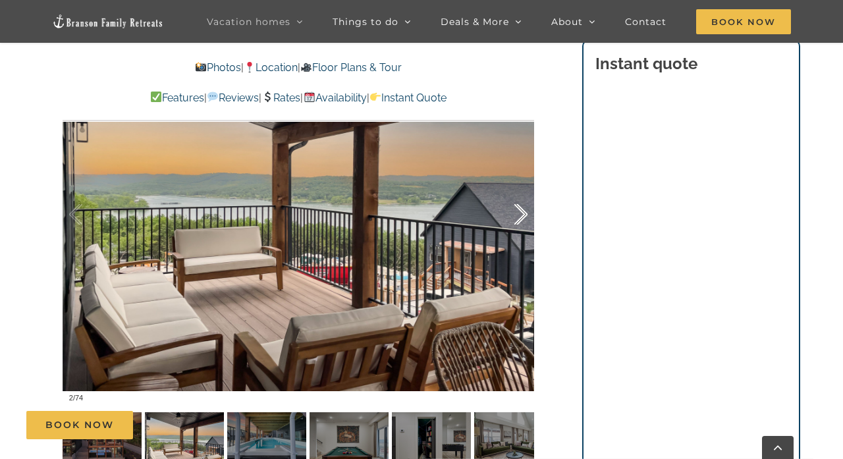
click at [523, 212] on div at bounding box center [507, 215] width 41 height 82
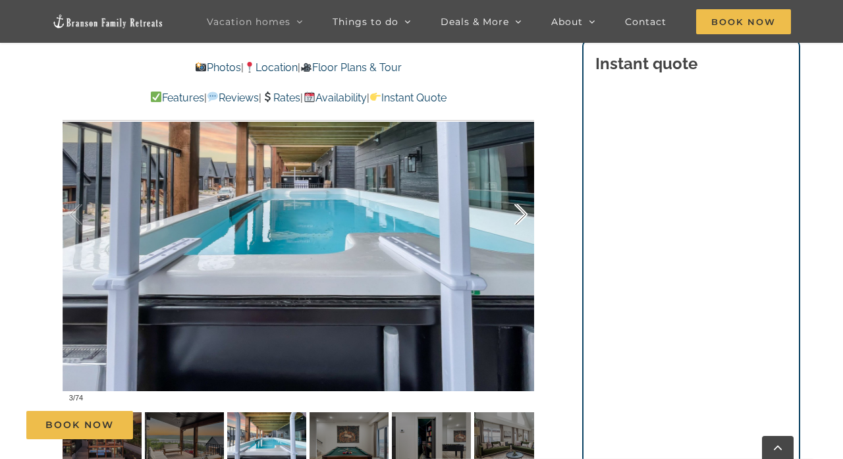
click at [523, 212] on div at bounding box center [507, 215] width 41 height 82
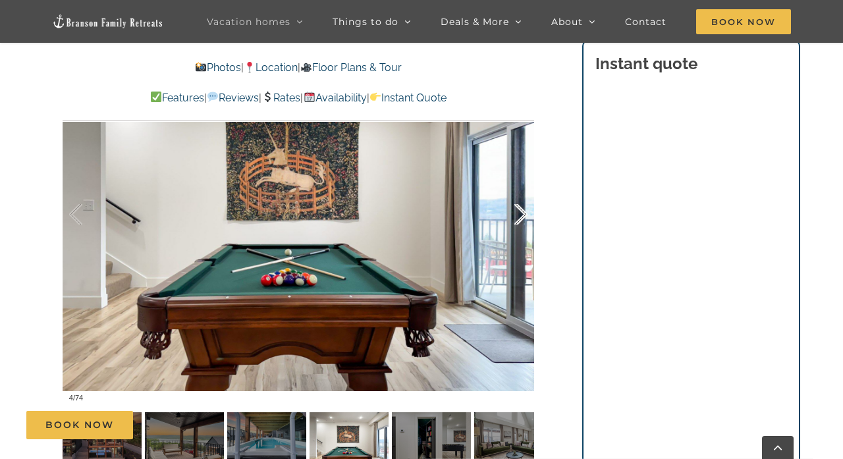
click at [523, 212] on div at bounding box center [507, 215] width 41 height 82
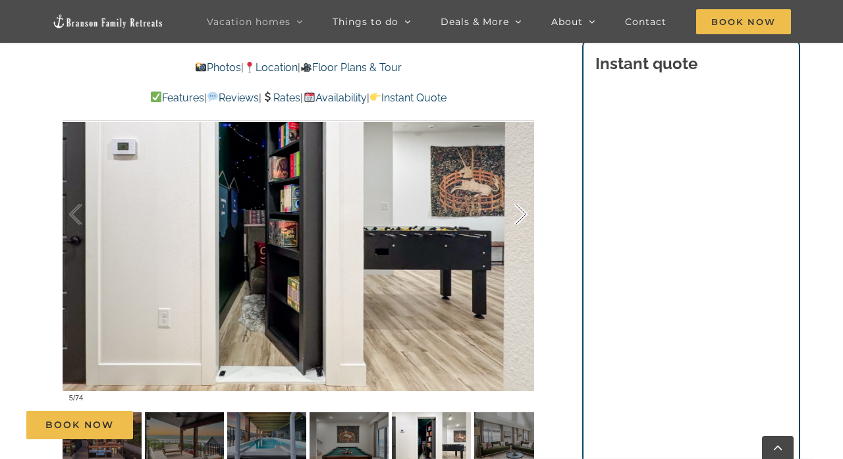
click at [523, 212] on div at bounding box center [507, 215] width 41 height 82
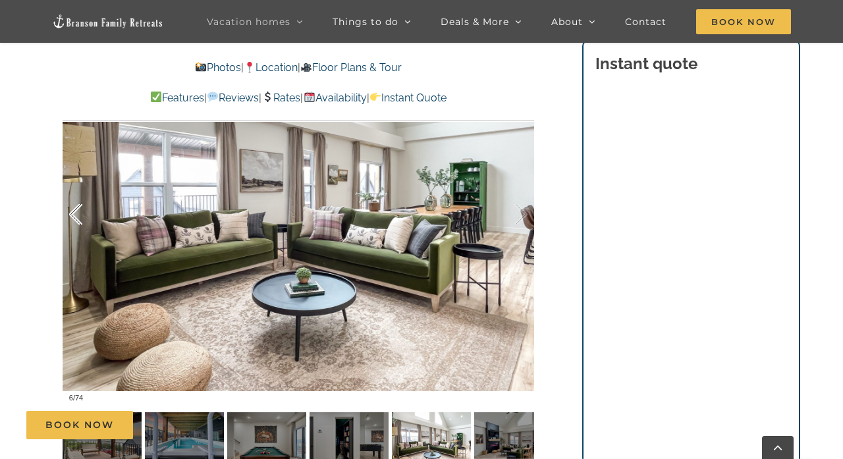
click at [76, 218] on div at bounding box center [89, 215] width 41 height 82
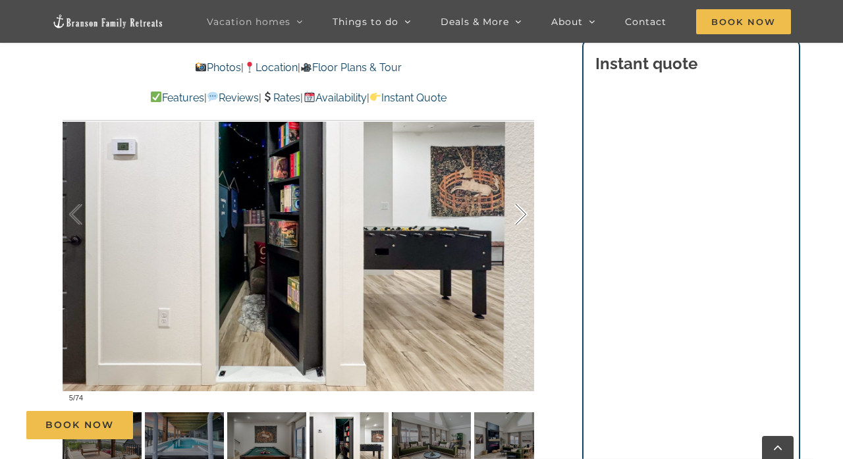
click at [519, 209] on div at bounding box center [507, 215] width 41 height 82
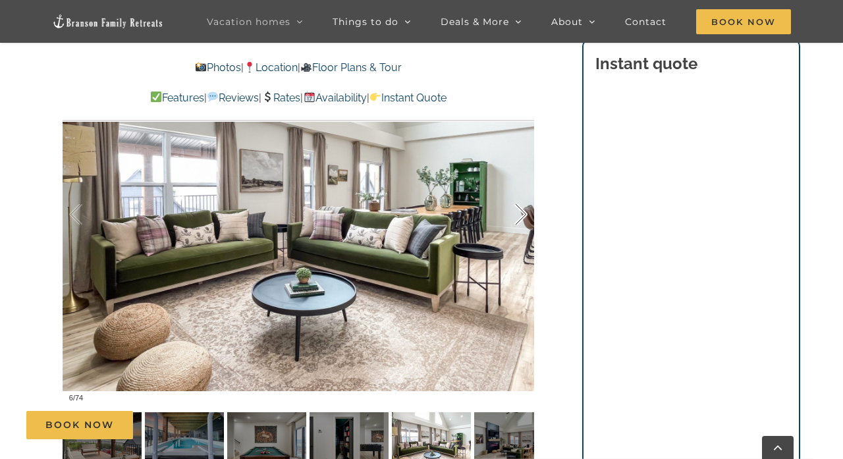
click at [519, 210] on div at bounding box center [507, 215] width 41 height 82
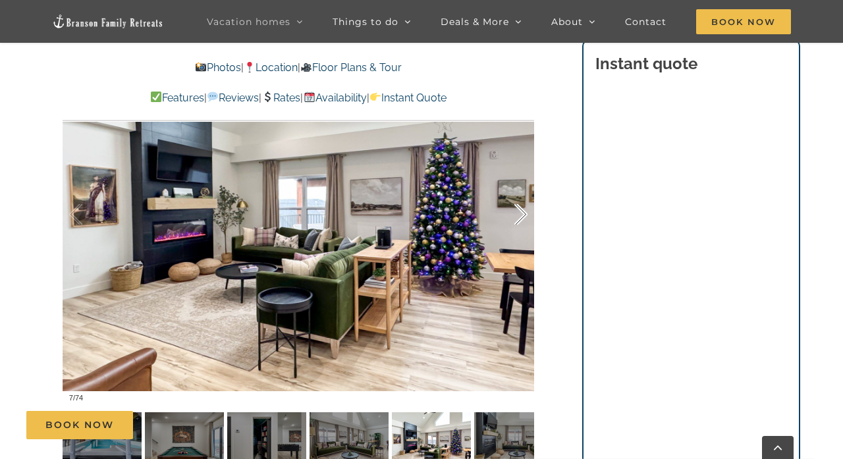
click at [519, 210] on div at bounding box center [507, 215] width 41 height 82
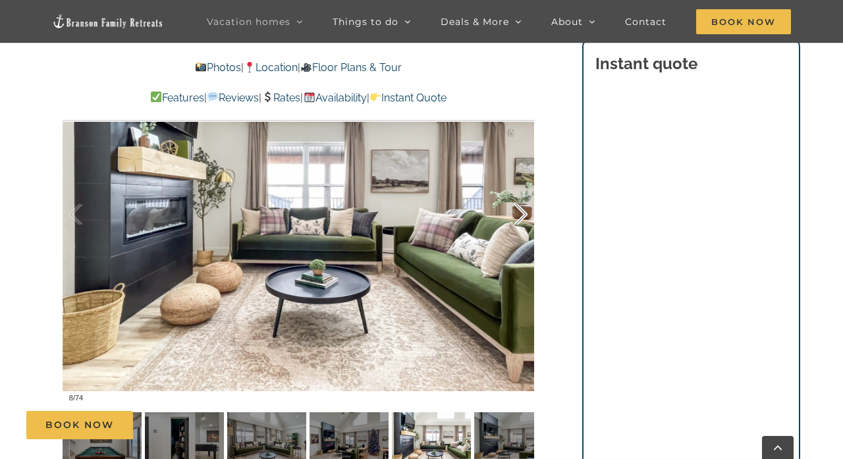
click at [519, 211] on div at bounding box center [507, 215] width 41 height 82
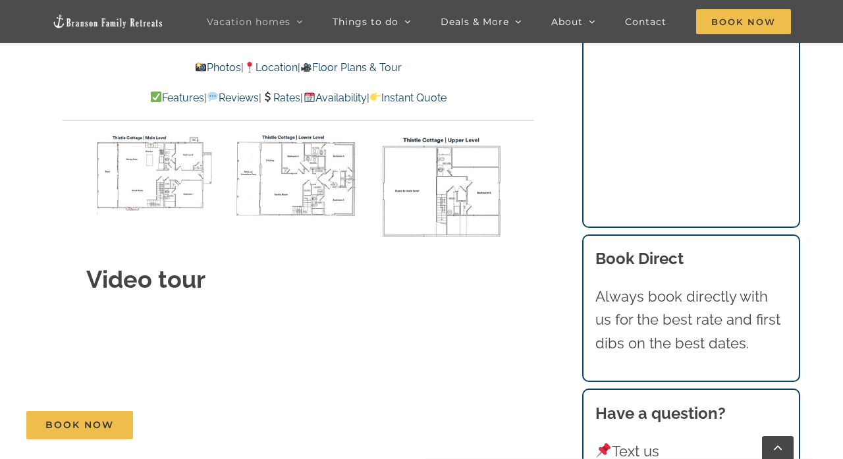
scroll to position [5109, 0]
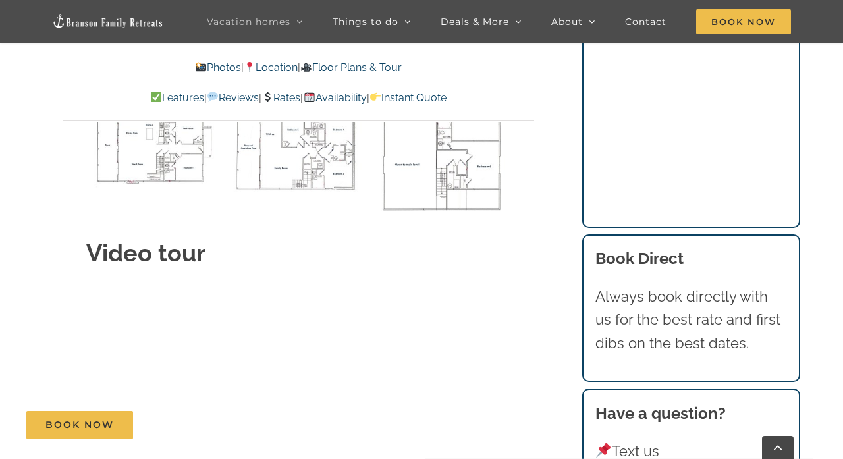
click at [533, 219] on div "Video tour" at bounding box center [299, 372] width 472 height 306
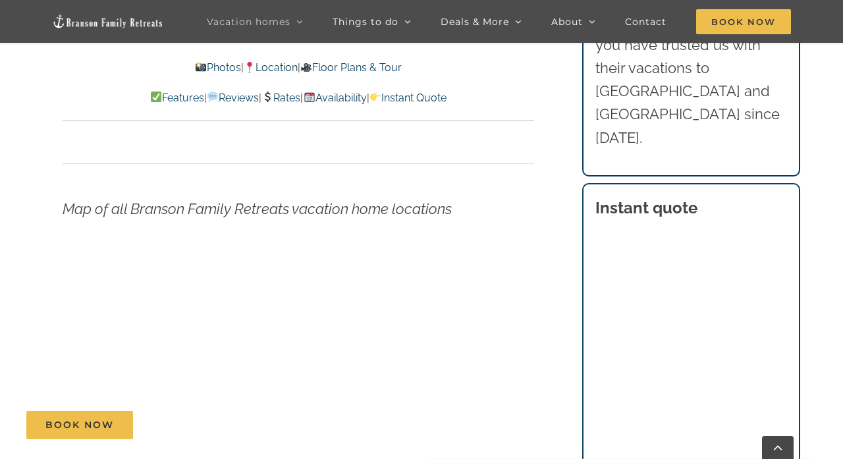
scroll to position [4652, 0]
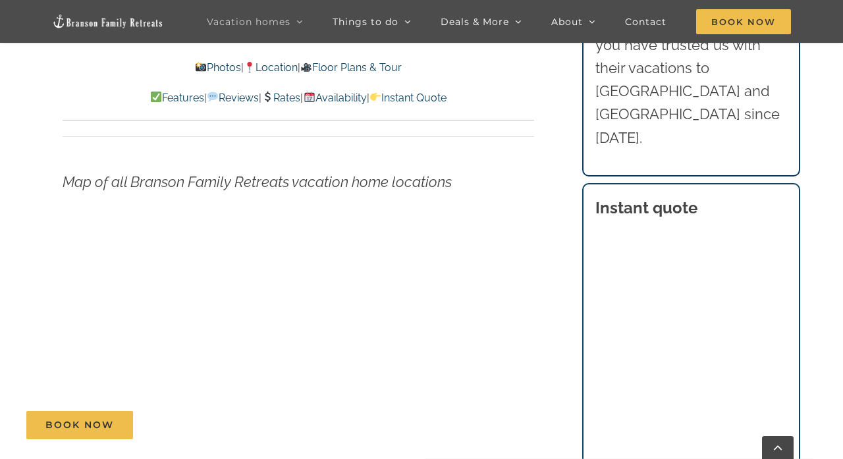
click at [612, 427] on div "Book Now" at bounding box center [431, 425] width 811 height 28
click at [607, 427] on div "Book Now" at bounding box center [431, 425] width 811 height 28
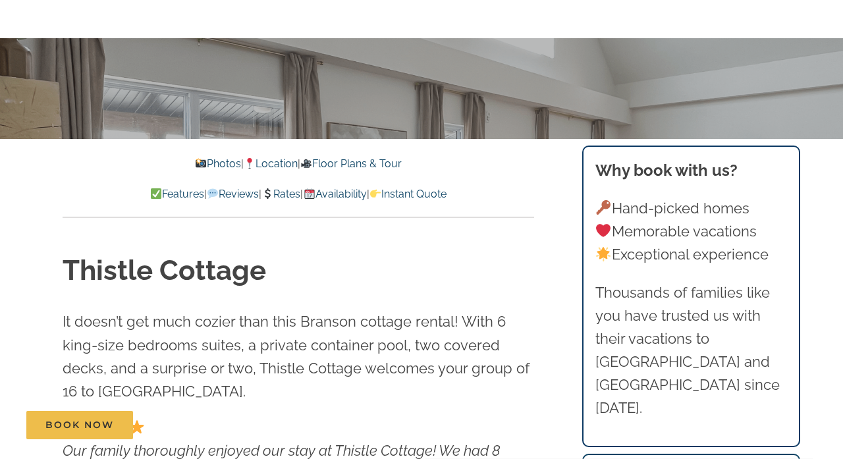
scroll to position [0, 0]
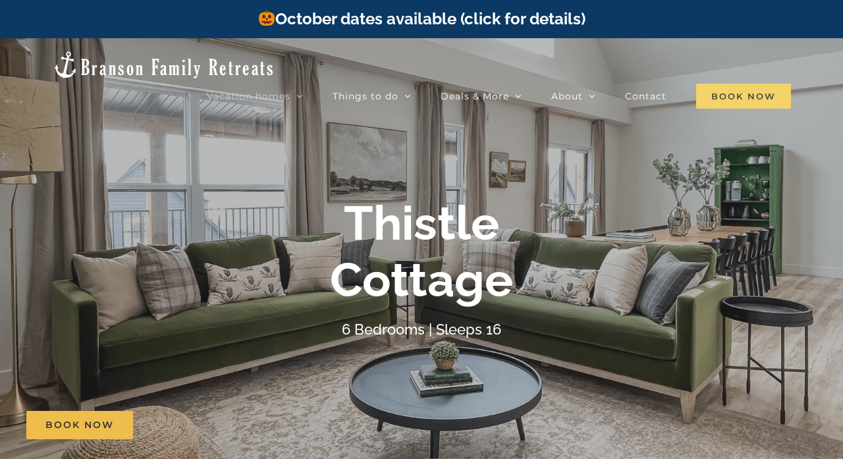
click at [754, 84] on span "Book Now" at bounding box center [744, 96] width 95 height 25
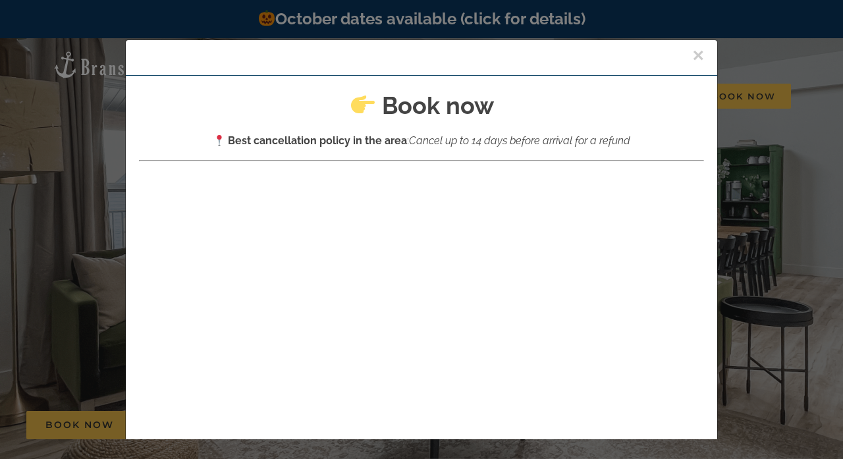
click at [53, 198] on div "× Book now Best cancellation policy in the area : Cancel up to 14 days before a…" at bounding box center [421, 229] width 843 height 459
